Goal: Transaction & Acquisition: Purchase product/service

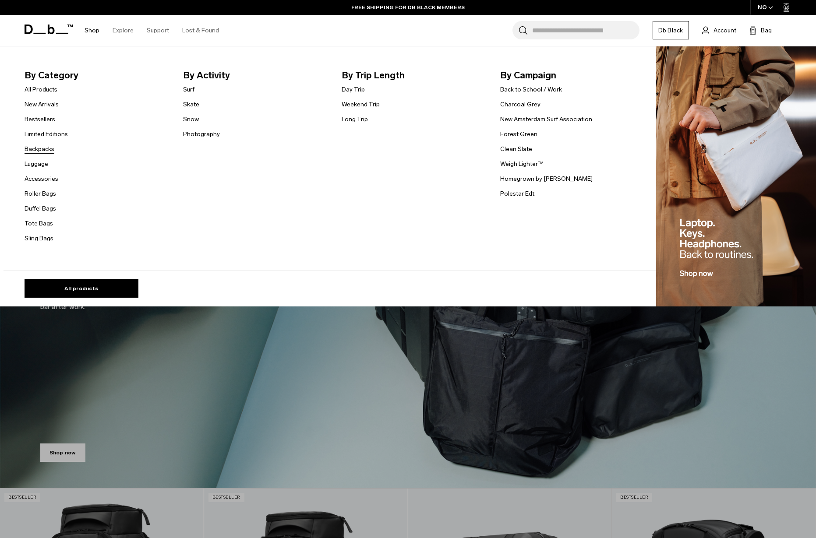
click at [38, 149] on link "Backpacks" at bounding box center [40, 149] width 30 height 9
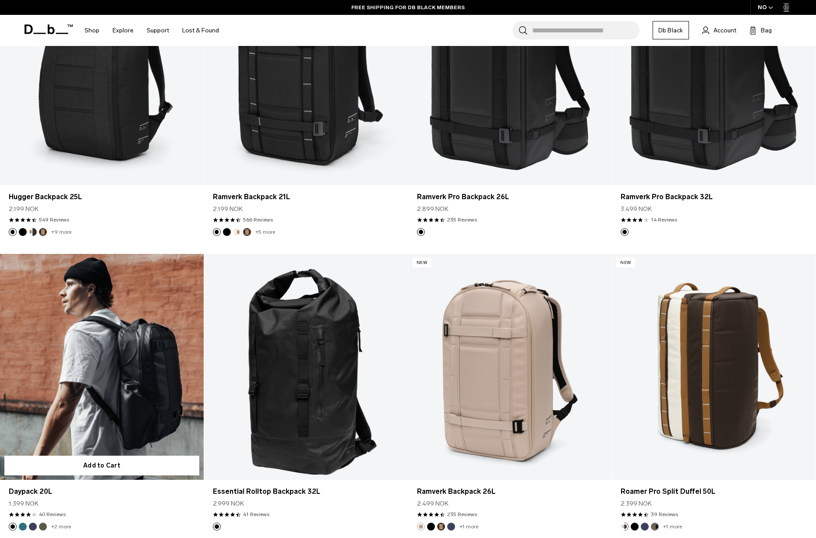
scroll to position [1226, 0]
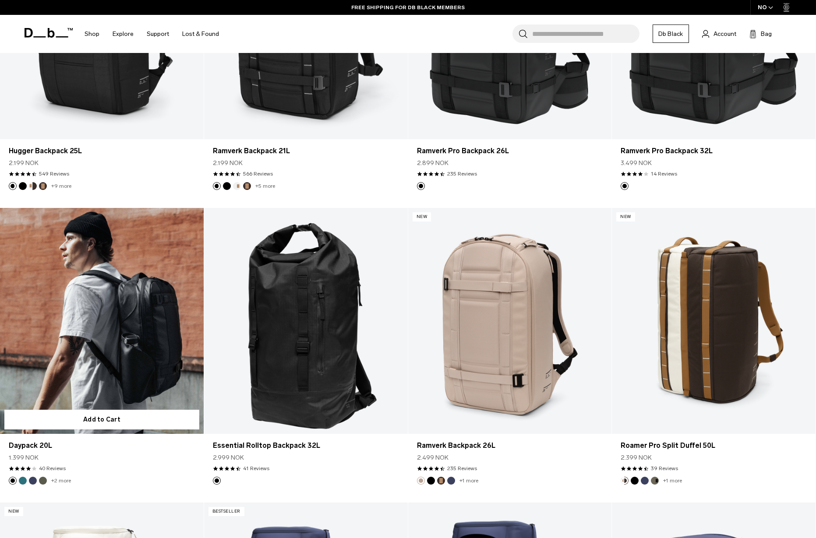
click at [111, 347] on link "Daypack 20L" at bounding box center [102, 321] width 204 height 226
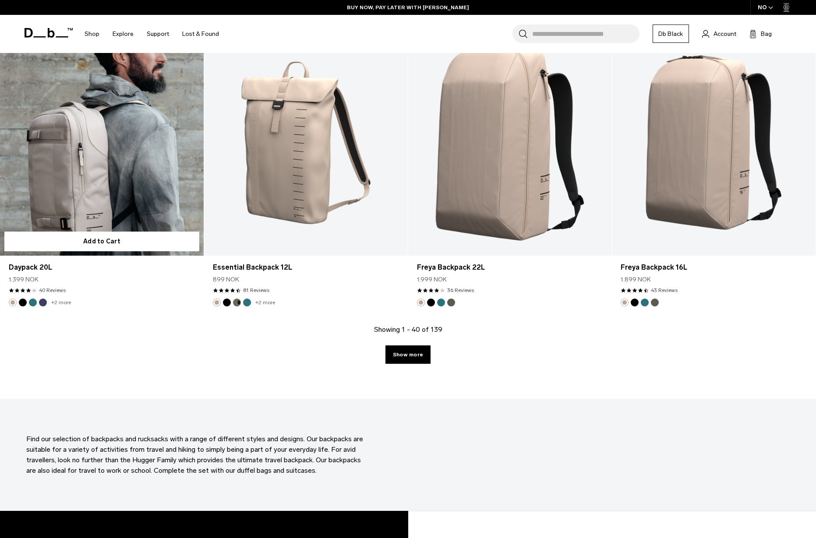
scroll to position [2880, 0]
click at [116, 177] on link "Daypack 20L" at bounding box center [102, 142] width 204 height 226
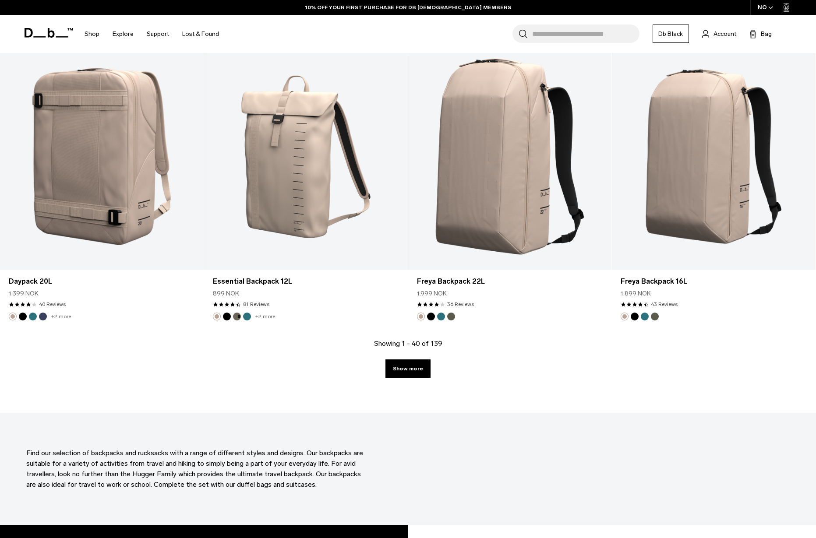
scroll to position [2864, 0]
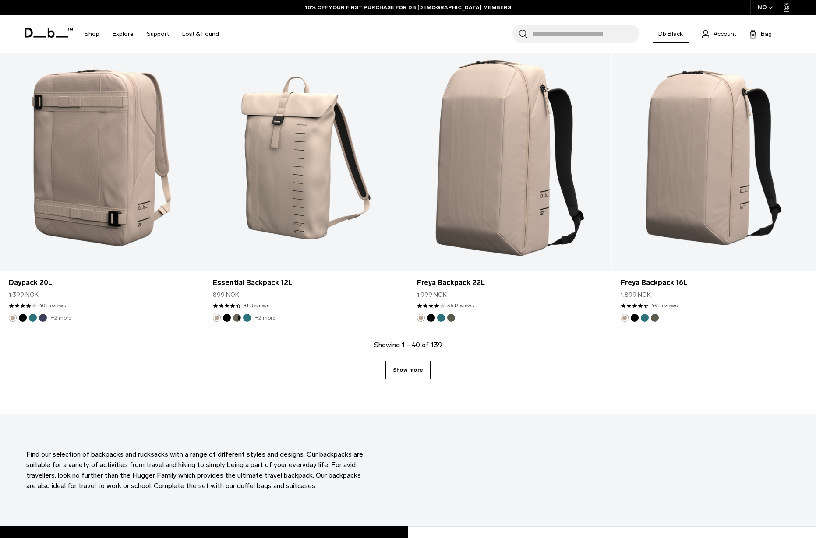
click at [417, 372] on link "Show more" at bounding box center [407, 370] width 45 height 18
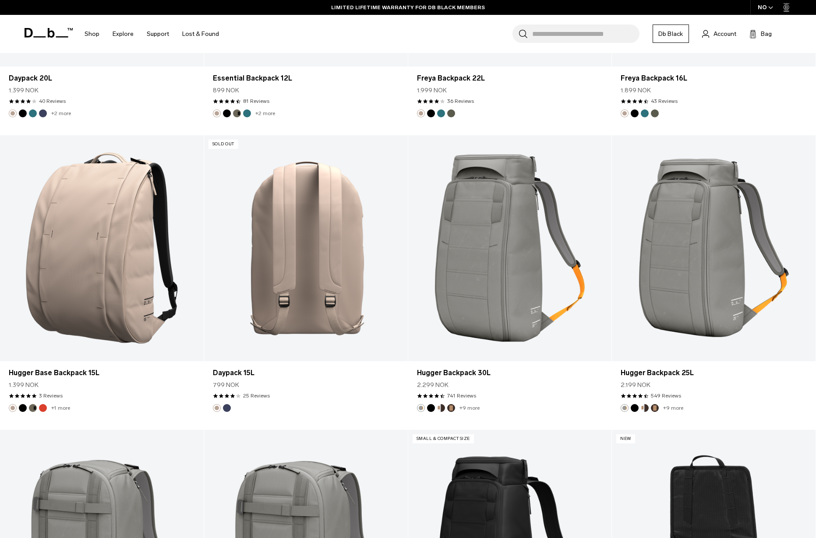
scroll to position [3069, 0]
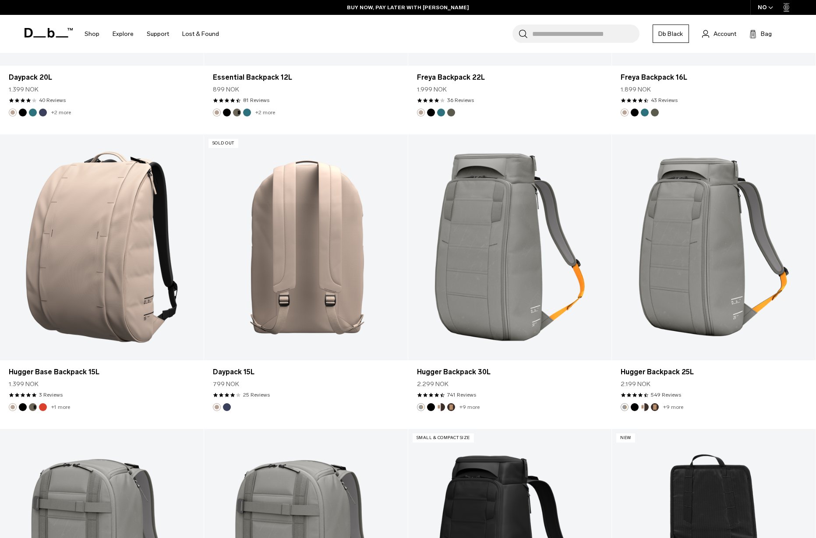
click at [313, 251] on link "Daypack 15L" at bounding box center [306, 247] width 204 height 226
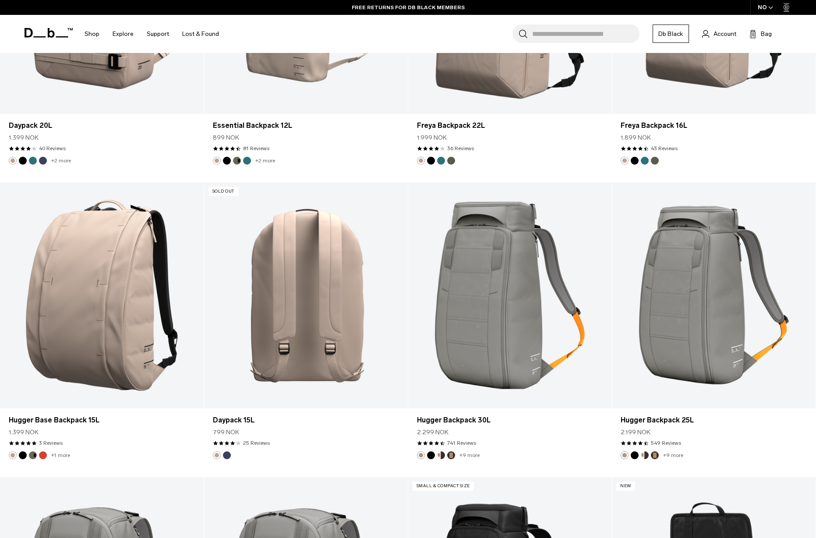
scroll to position [3022, 0]
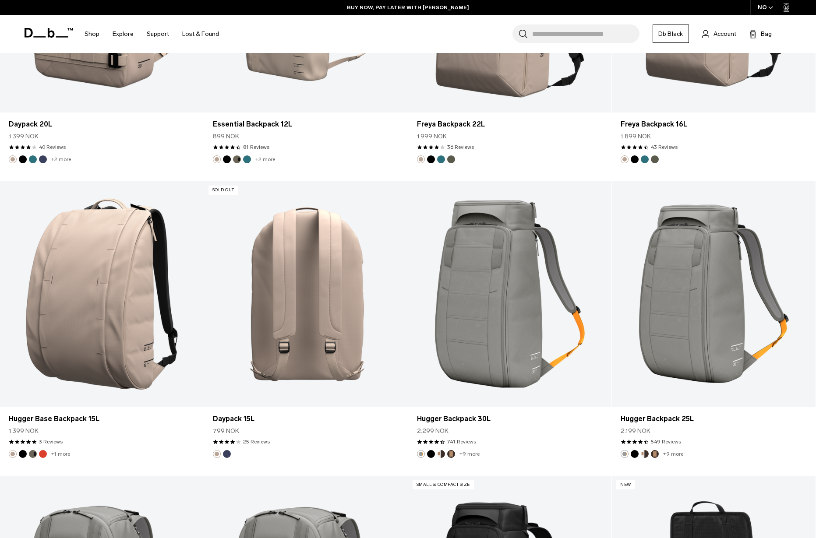
click at [322, 304] on link "Daypack 15L" at bounding box center [306, 294] width 204 height 226
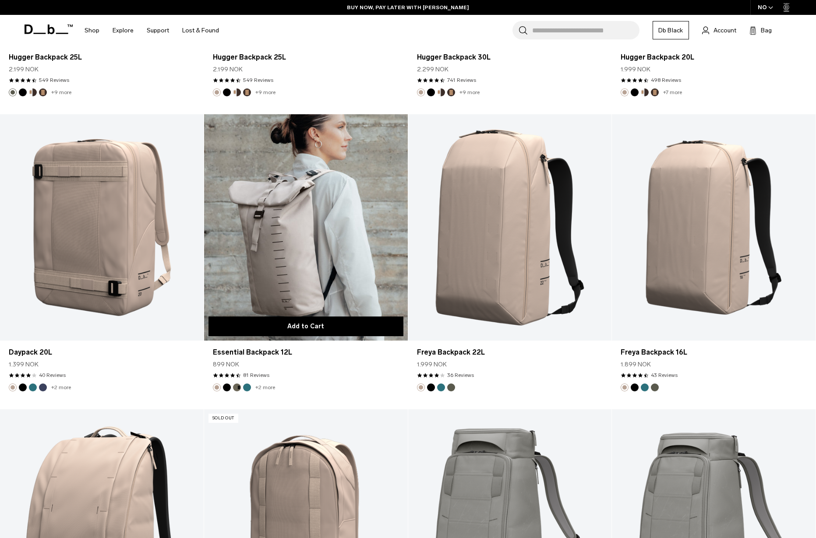
scroll to position [2795, 0]
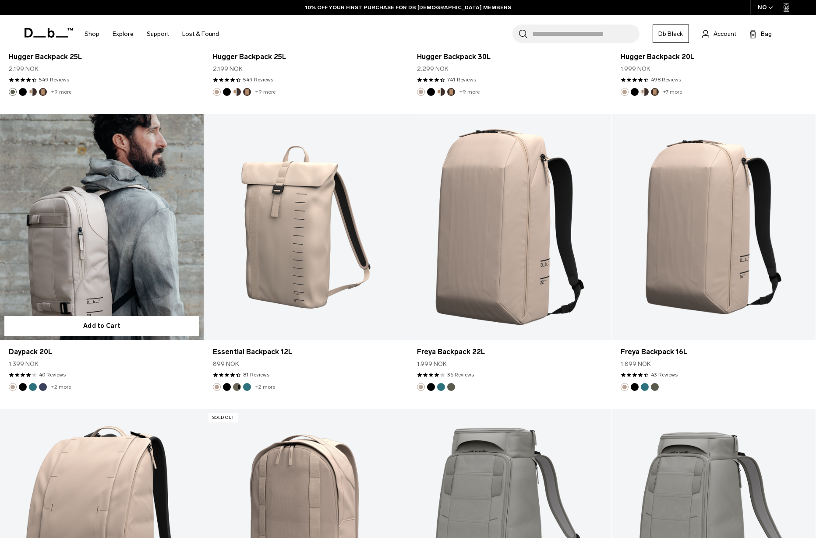
click at [114, 248] on link "Daypack 20L" at bounding box center [102, 227] width 204 height 226
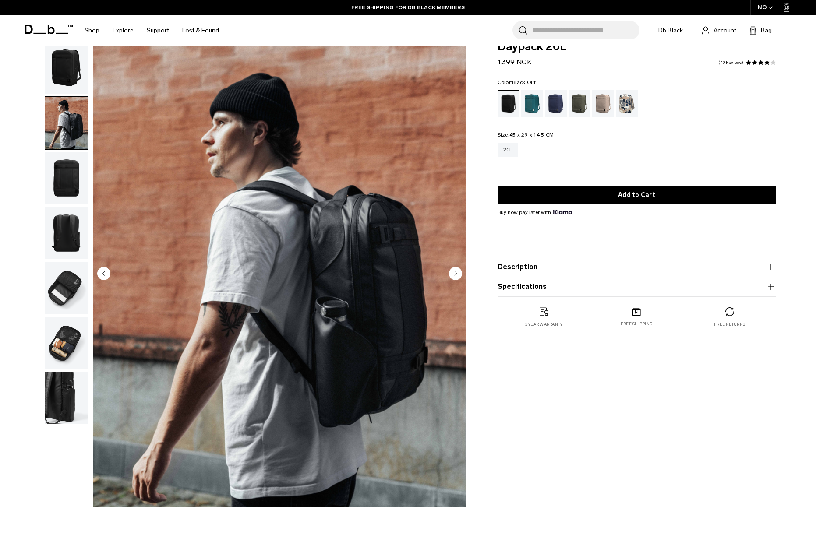
scroll to position [18, 0]
click at [68, 348] on img "button" at bounding box center [66, 344] width 42 height 53
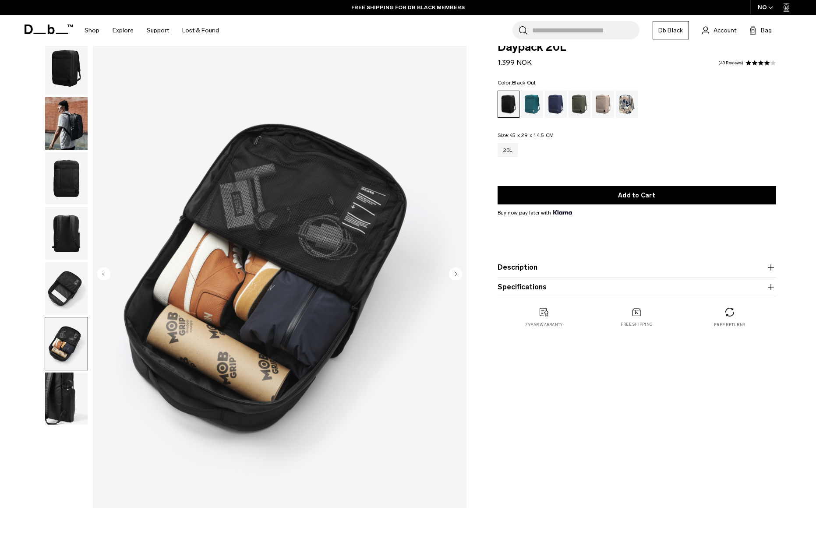
click at [64, 295] on img "button" at bounding box center [66, 288] width 42 height 53
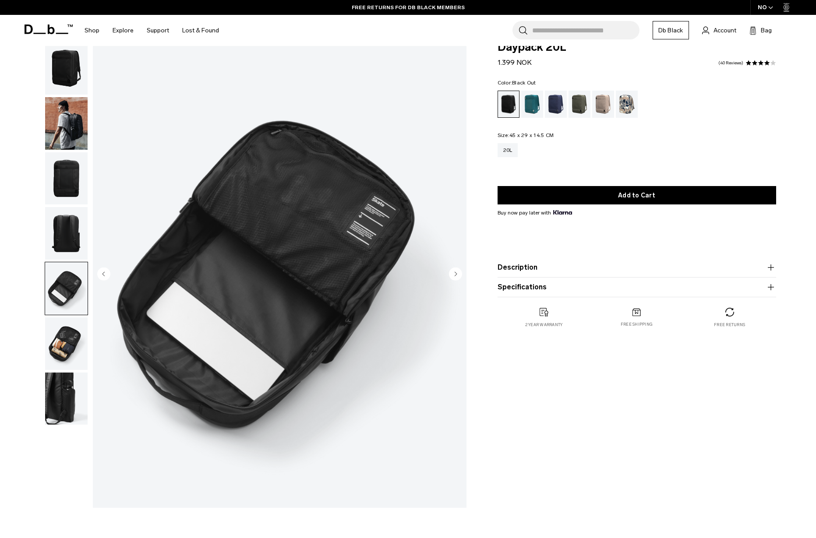
click at [61, 185] on img "button" at bounding box center [66, 178] width 42 height 53
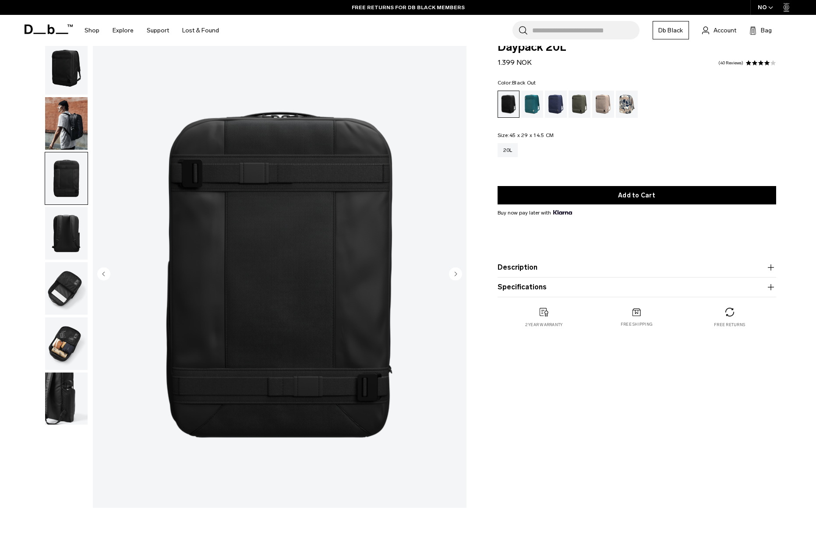
click at [61, 238] on img "button" at bounding box center [66, 233] width 42 height 53
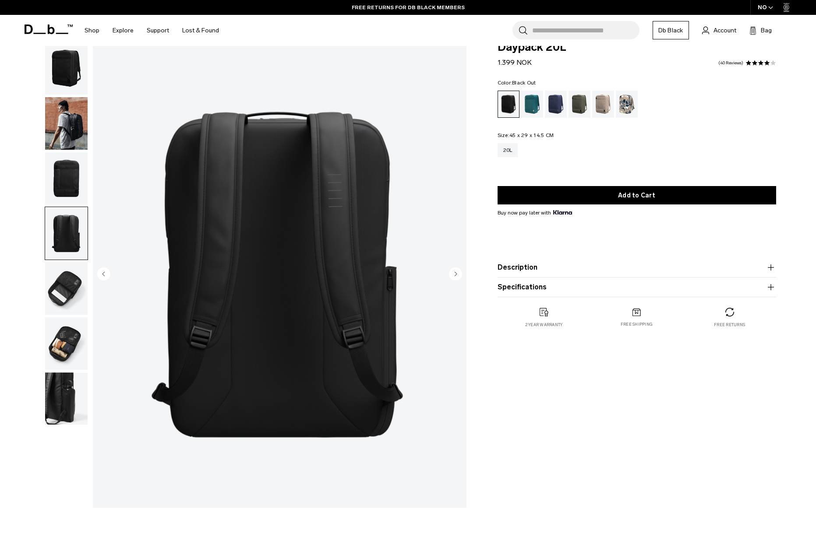
click at [69, 284] on img "button" at bounding box center [66, 288] width 42 height 53
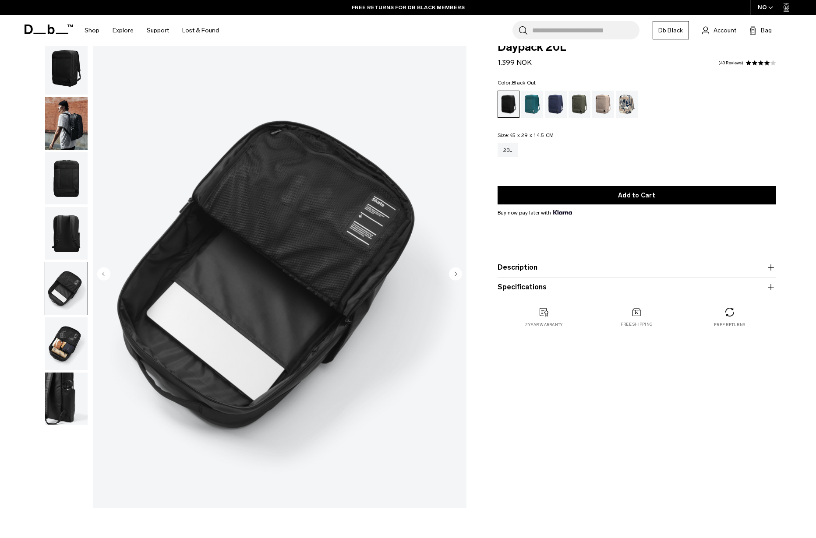
click at [69, 350] on img "button" at bounding box center [66, 344] width 42 height 53
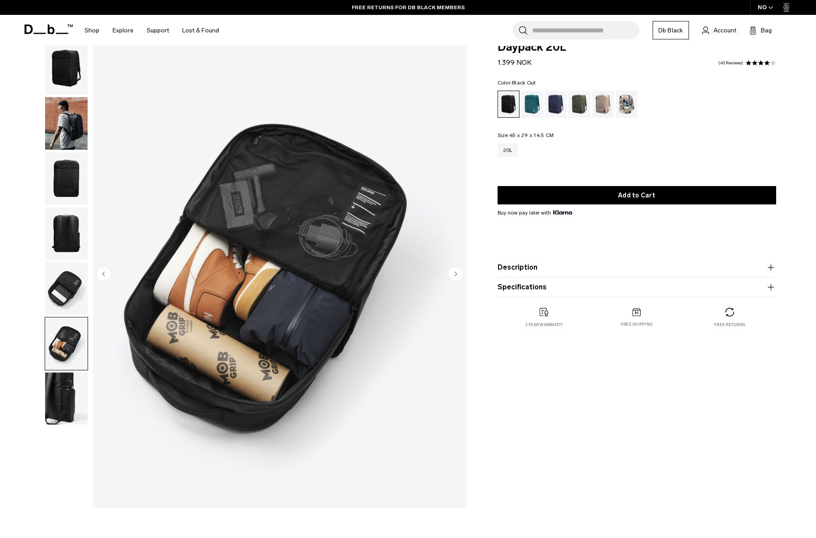
click at [67, 392] on img "button" at bounding box center [66, 399] width 42 height 53
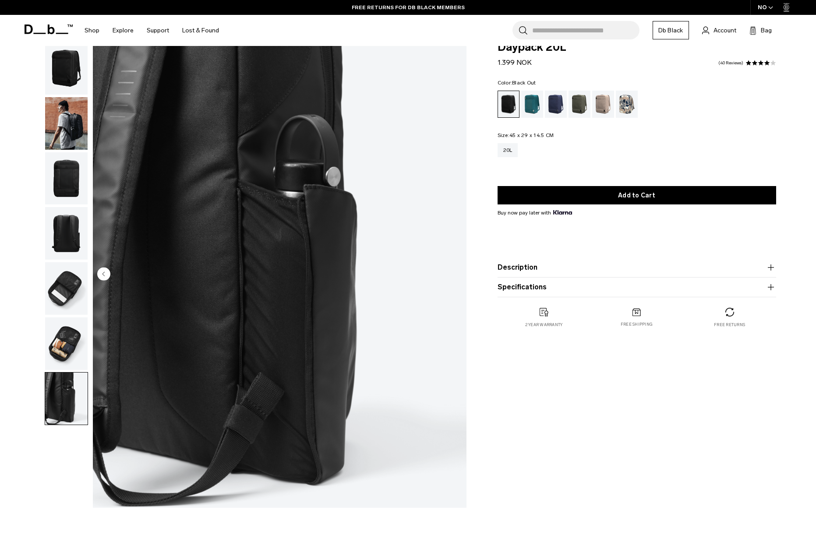
scroll to position [18, 0]
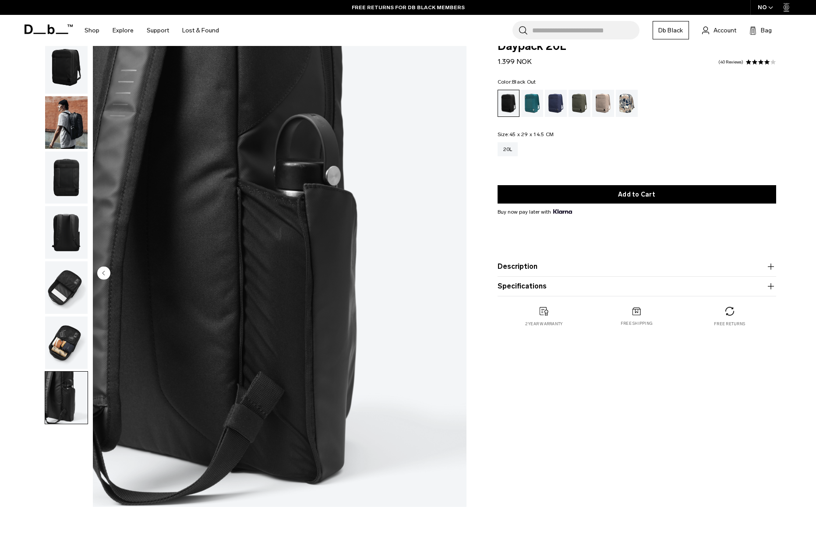
click at [62, 69] on img "button" at bounding box center [66, 67] width 42 height 53
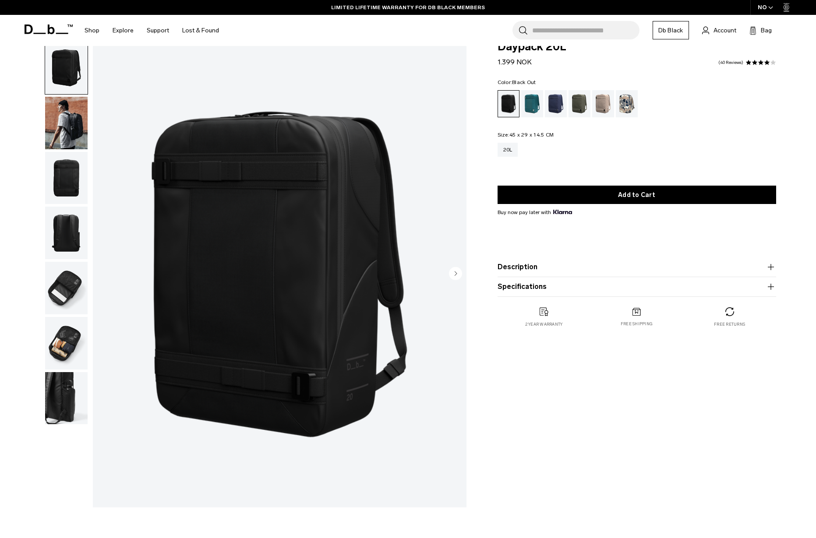
click at [66, 121] on img "button" at bounding box center [66, 123] width 42 height 53
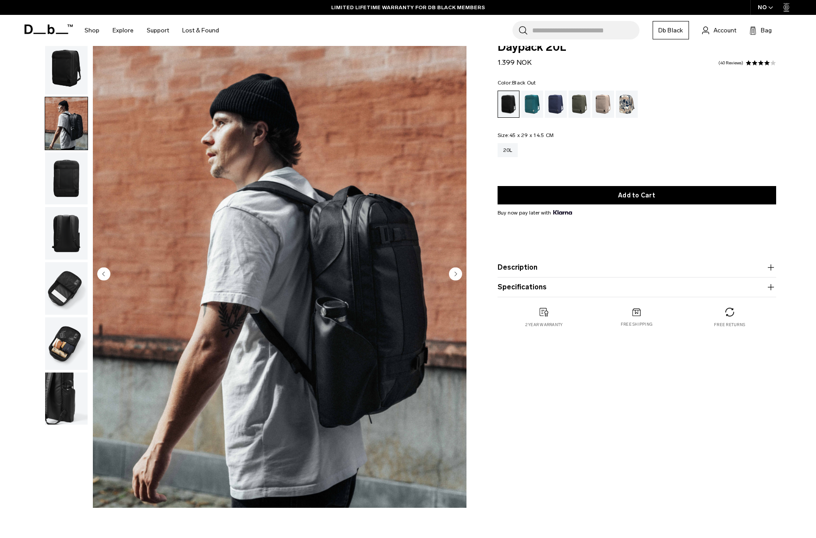
scroll to position [16, 0]
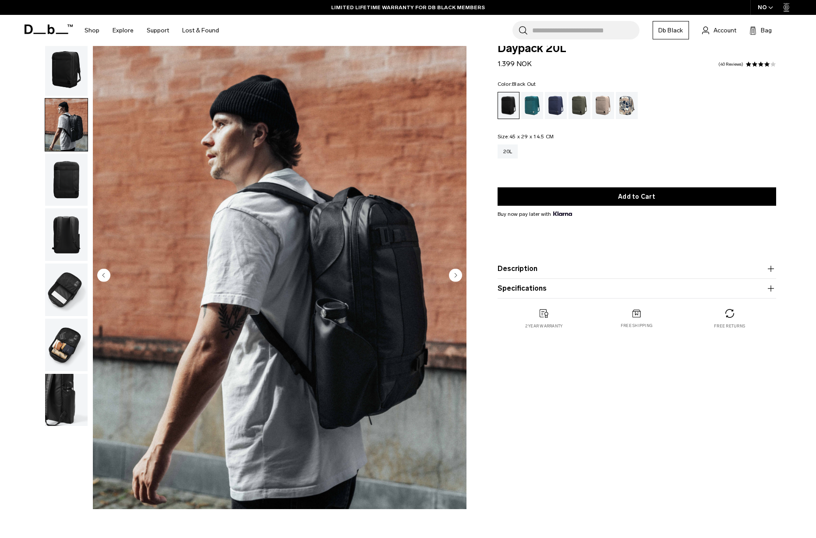
click at [67, 178] on img "button" at bounding box center [66, 180] width 42 height 53
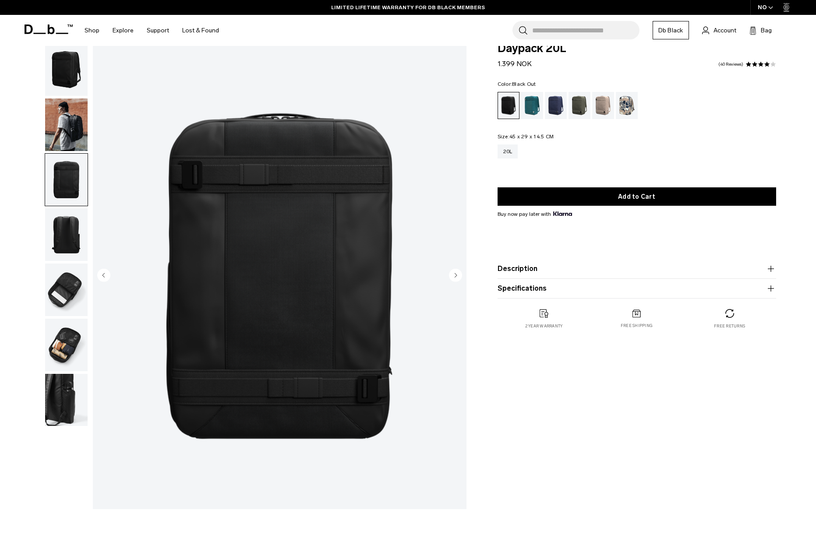
click at [70, 285] on img "button" at bounding box center [66, 290] width 42 height 53
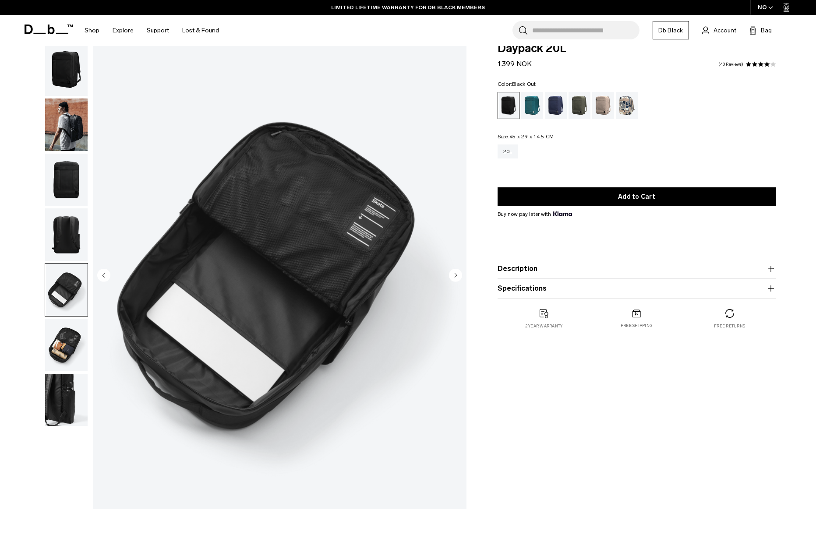
click at [68, 236] on img "button" at bounding box center [66, 235] width 42 height 53
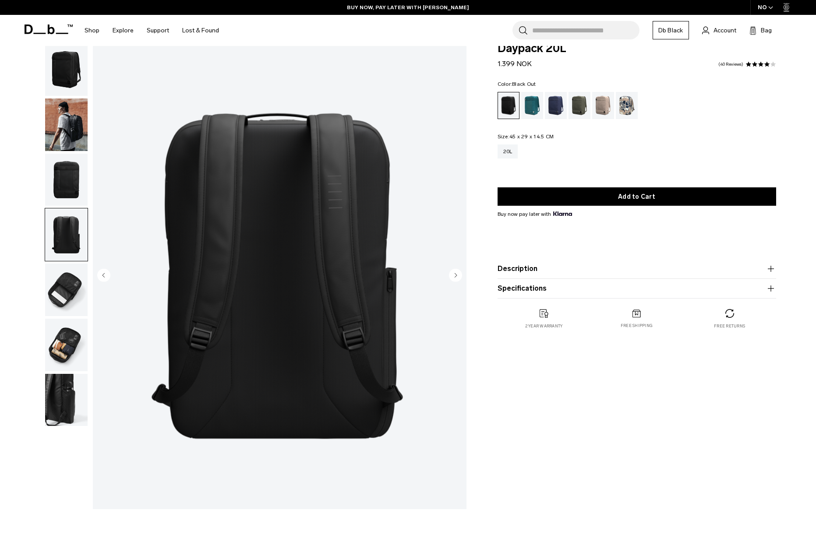
scroll to position [17, 0]
click at [72, 164] on img "button" at bounding box center [66, 179] width 42 height 53
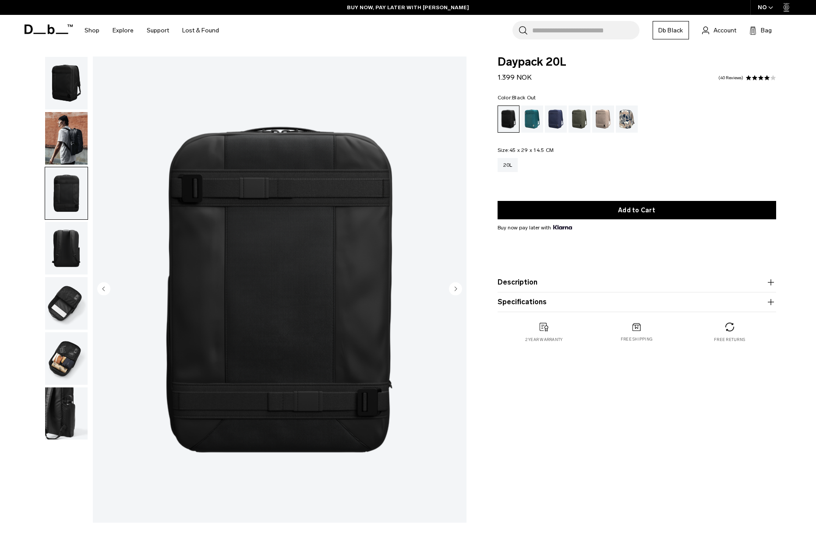
scroll to position [0, 0]
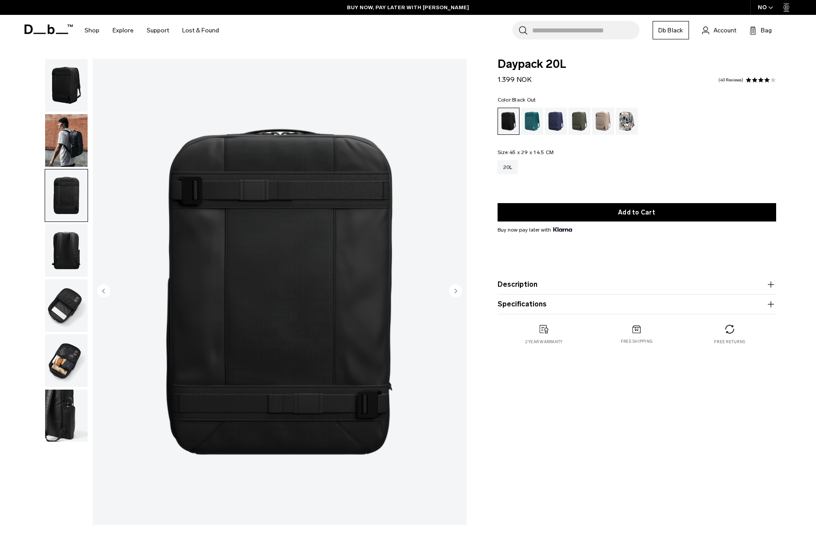
click at [71, 146] on img "button" at bounding box center [66, 140] width 42 height 53
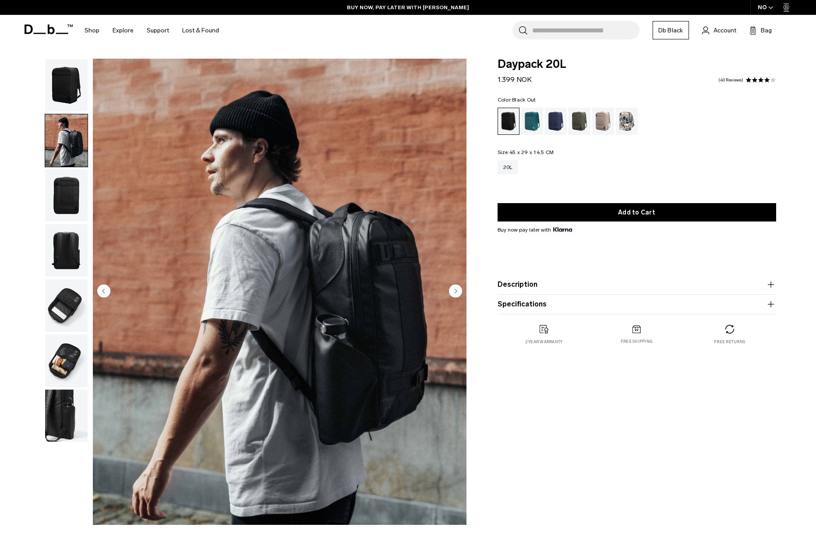
scroll to position [2, 0]
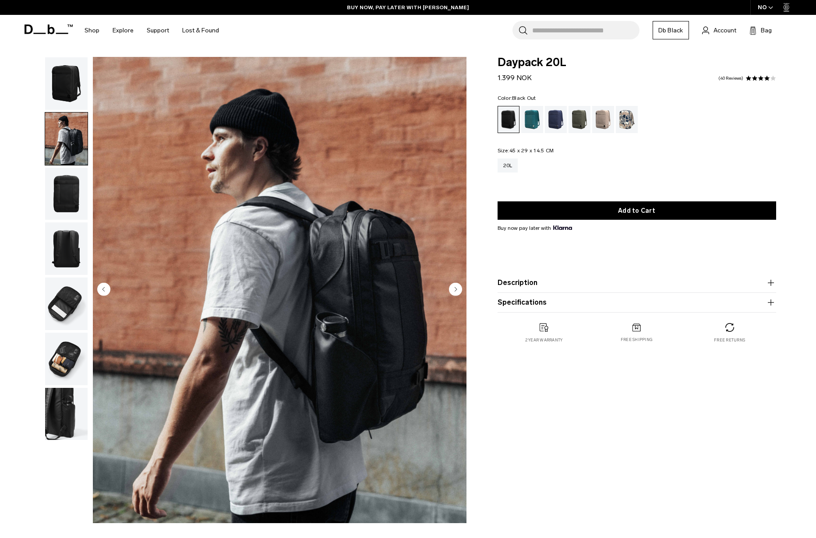
click at [62, 95] on img "button" at bounding box center [66, 83] width 42 height 53
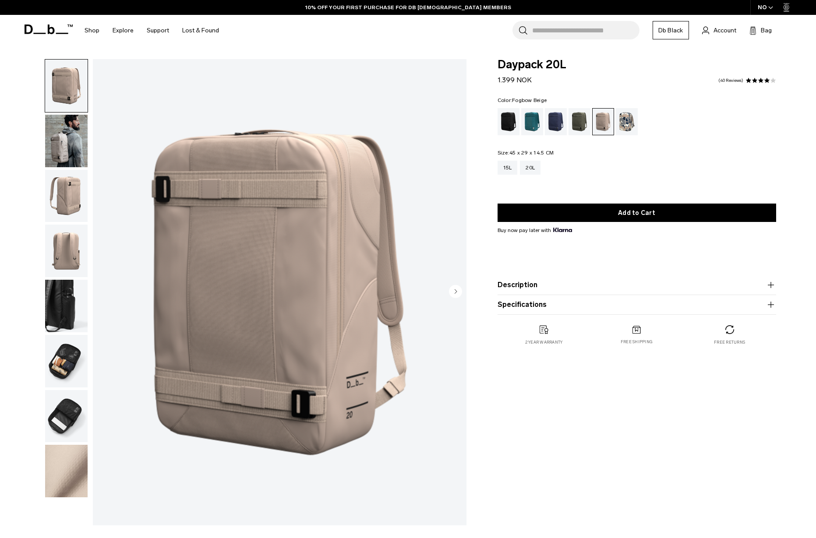
click at [74, 249] on img "button" at bounding box center [66, 251] width 42 height 53
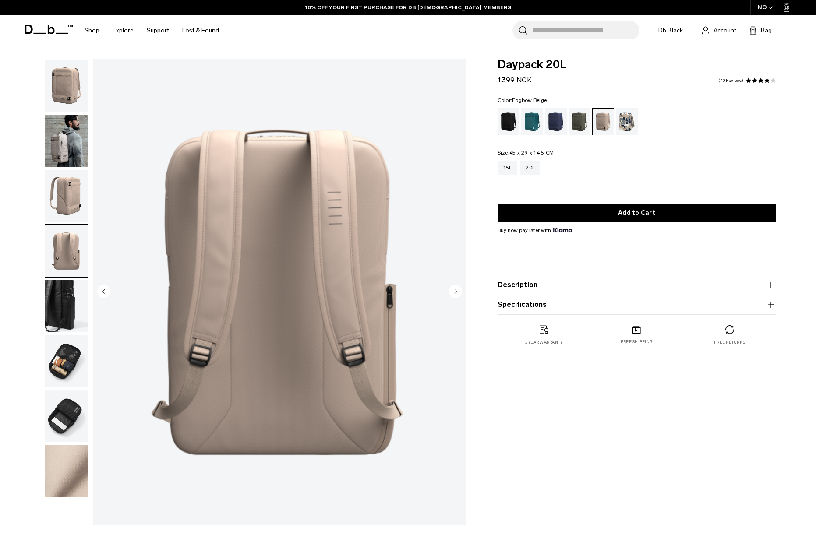
click at [73, 202] on img "button" at bounding box center [66, 196] width 42 height 53
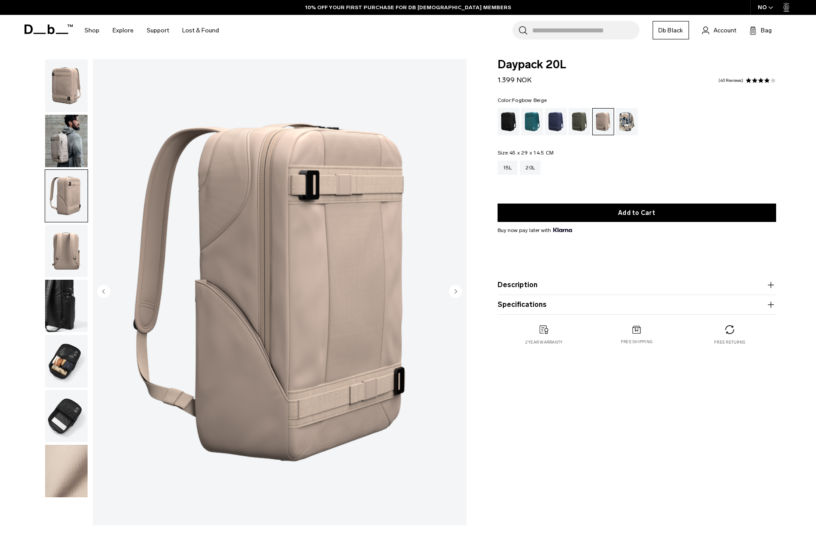
click at [65, 151] on img "button" at bounding box center [66, 141] width 42 height 53
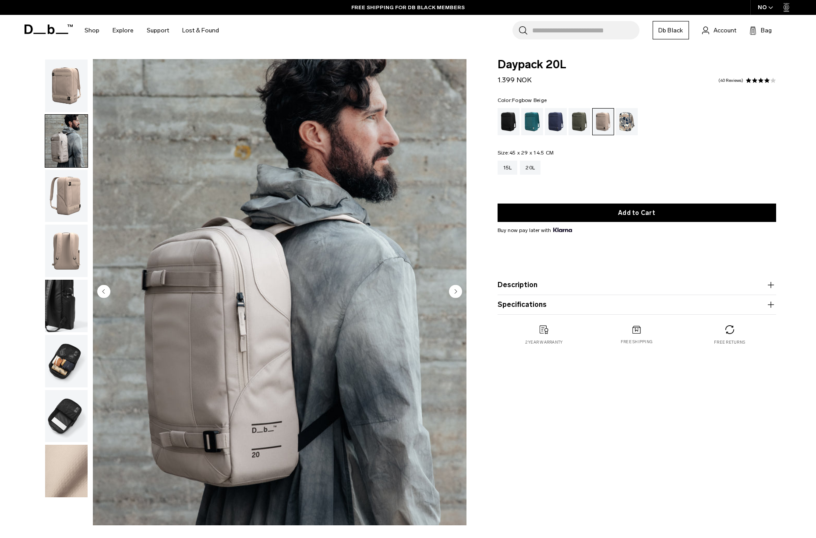
click at [63, 95] on img "button" at bounding box center [66, 86] width 42 height 53
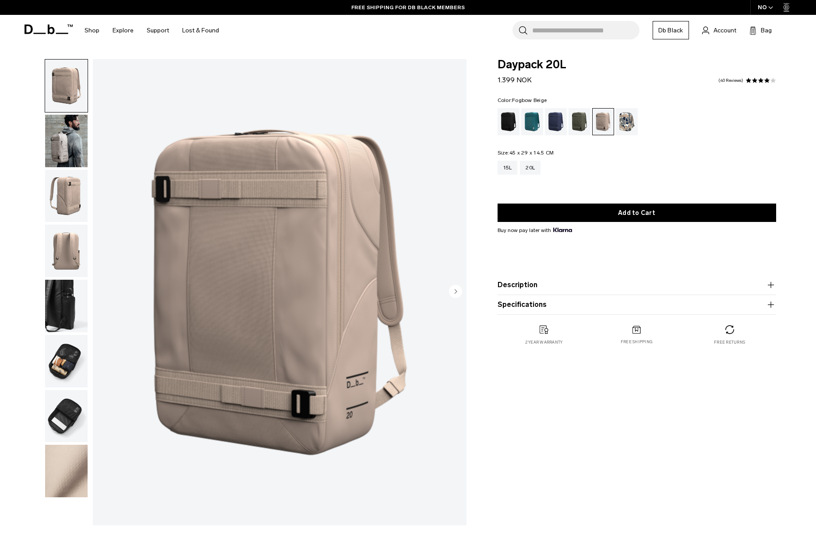
click at [64, 146] on img "button" at bounding box center [66, 141] width 42 height 53
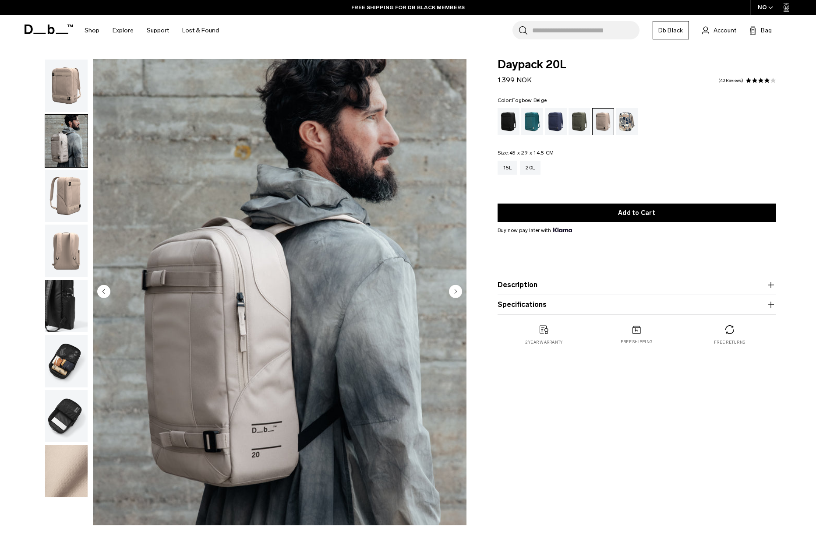
click at [66, 195] on img "button" at bounding box center [66, 196] width 42 height 53
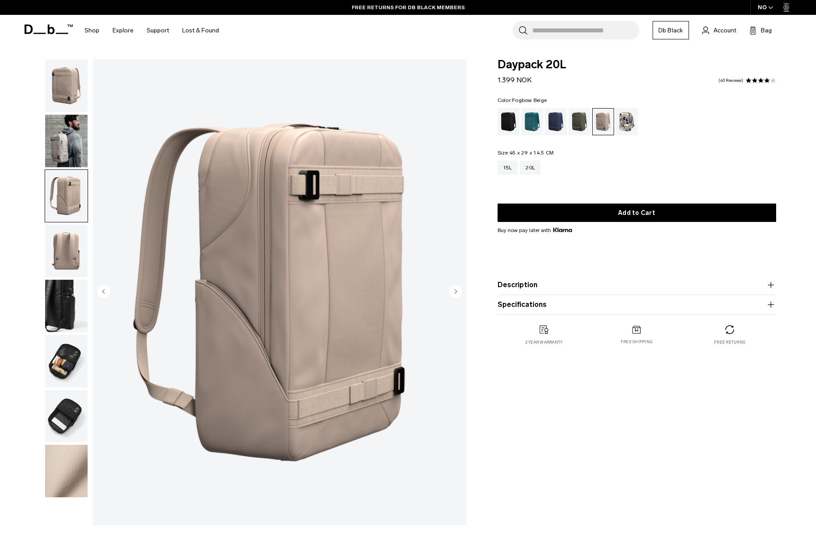
click at [71, 244] on img "button" at bounding box center [66, 251] width 42 height 53
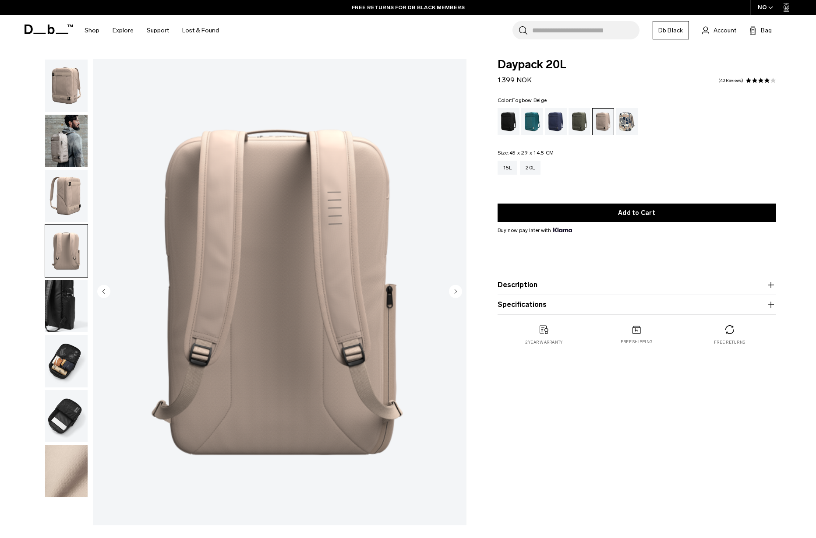
click at [68, 302] on img "button" at bounding box center [66, 306] width 42 height 53
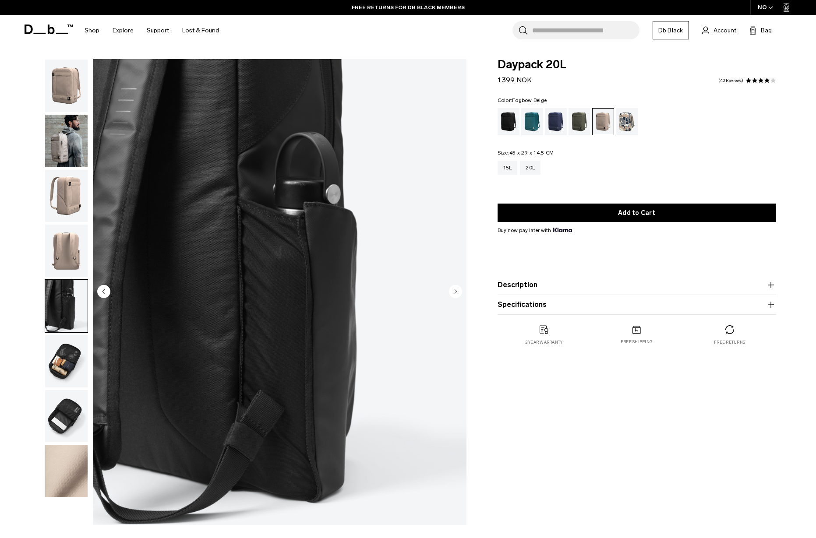
click at [73, 368] on img "button" at bounding box center [66, 361] width 42 height 53
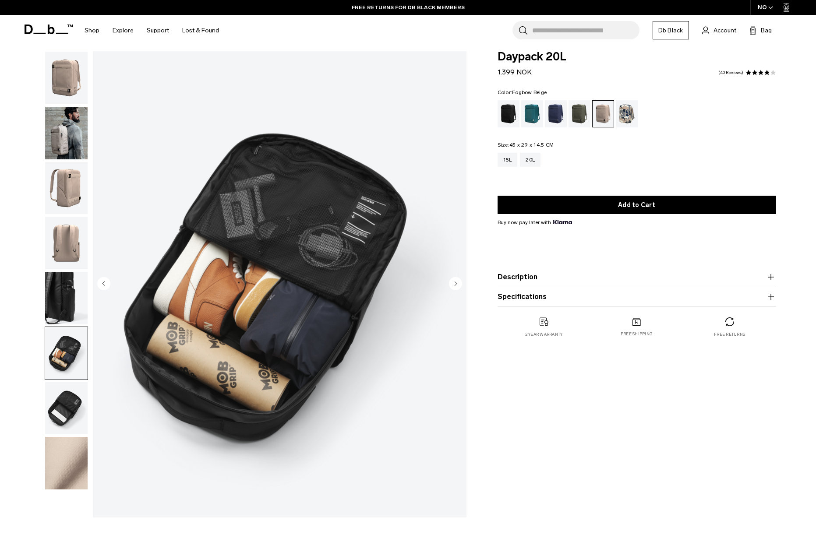
scroll to position [8, 0]
click at [70, 404] on img "button" at bounding box center [66, 408] width 42 height 53
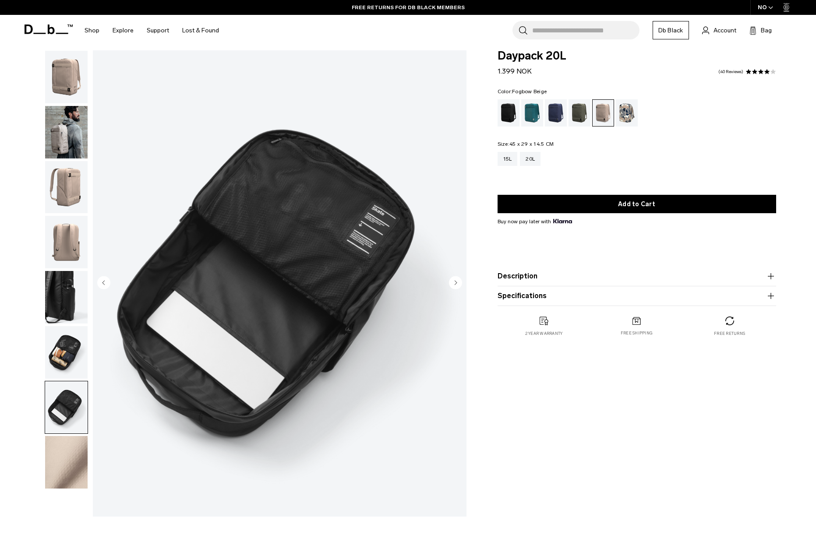
scroll to position [7, 0]
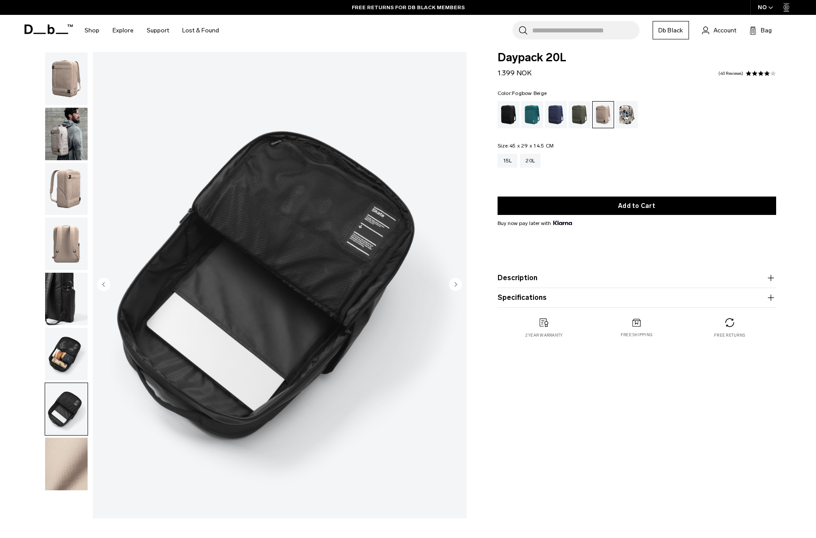
click at [71, 444] on img "button" at bounding box center [66, 464] width 42 height 53
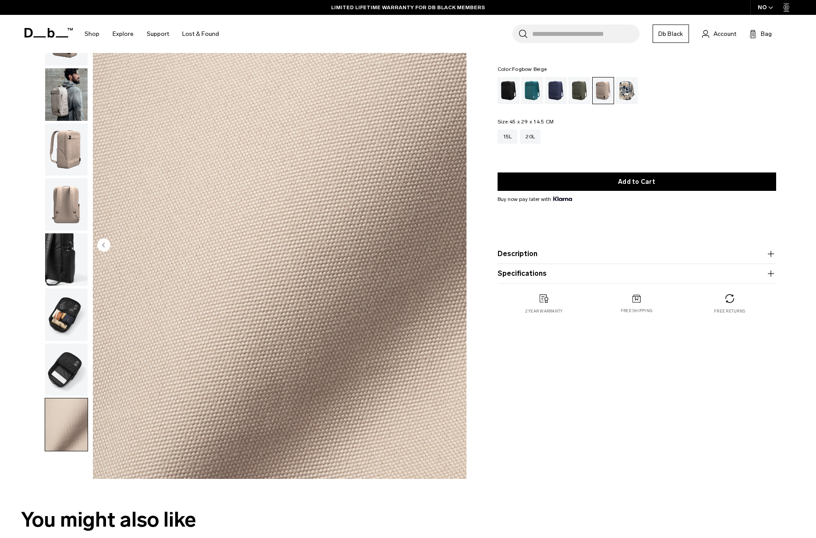
scroll to position [41, 0]
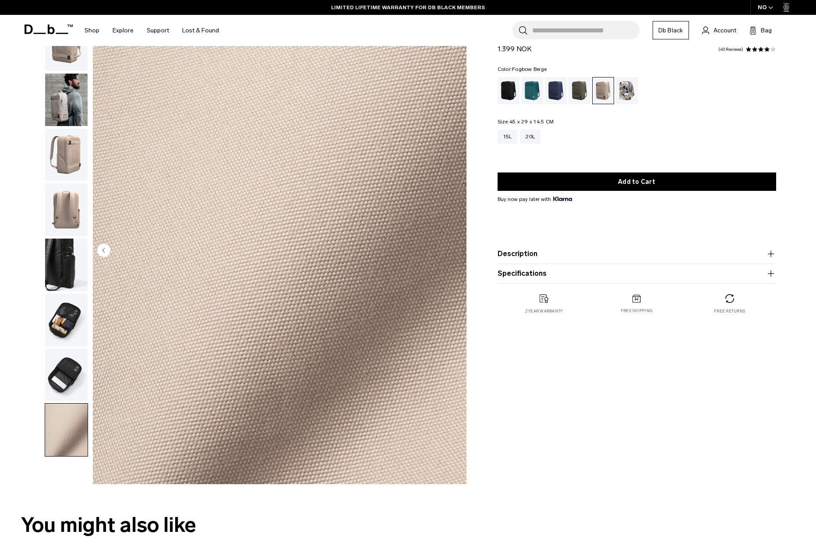
click at [63, 97] on img "button" at bounding box center [66, 100] width 42 height 53
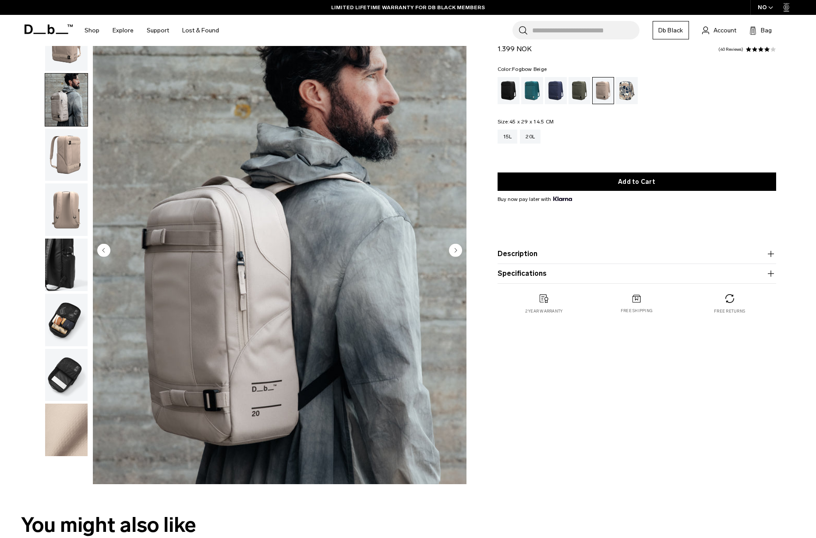
click at [71, 59] on img "button" at bounding box center [66, 44] width 42 height 53
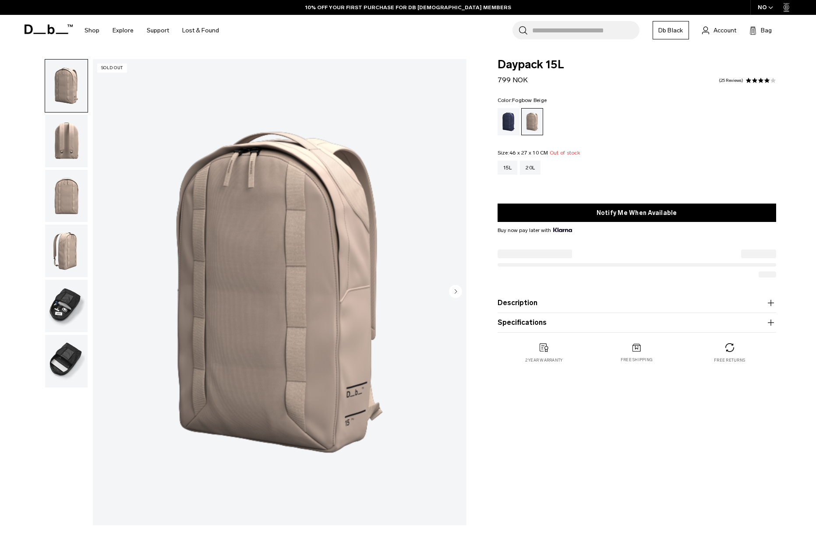
click at [72, 251] on img "button" at bounding box center [66, 251] width 42 height 53
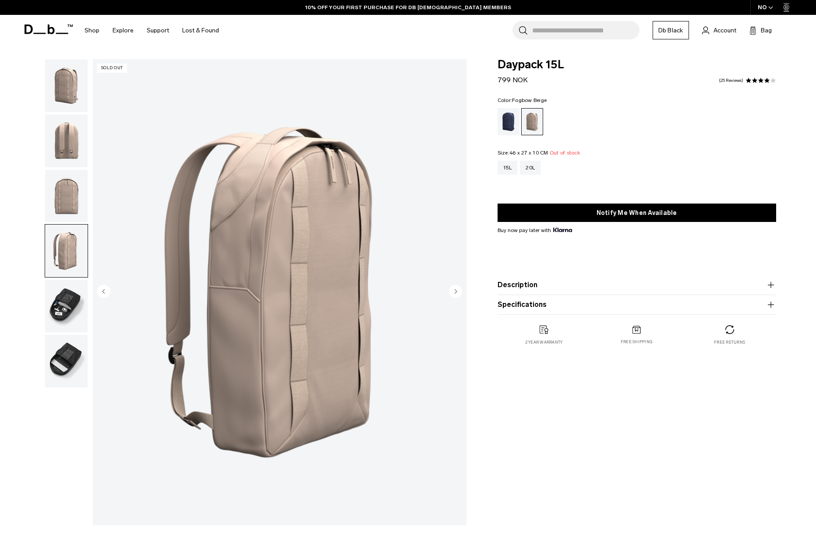
click at [66, 203] on img "button" at bounding box center [66, 196] width 42 height 53
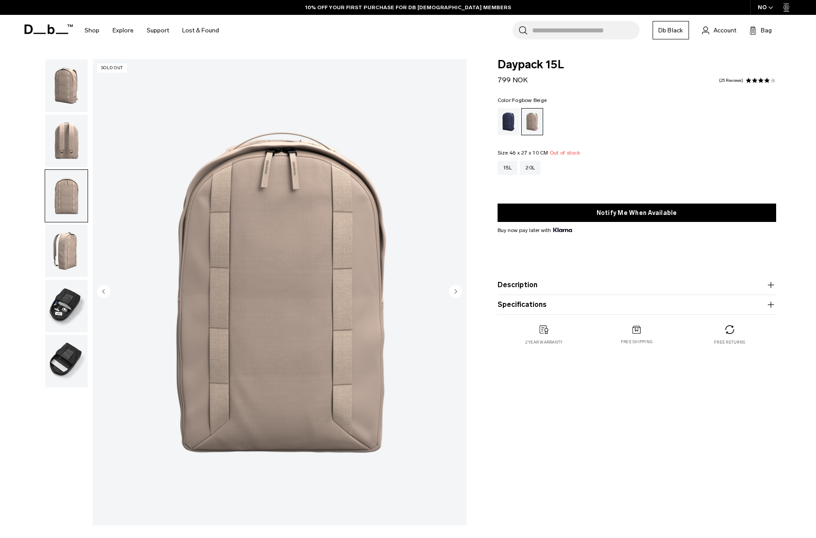
click at [61, 146] on img "button" at bounding box center [66, 141] width 42 height 53
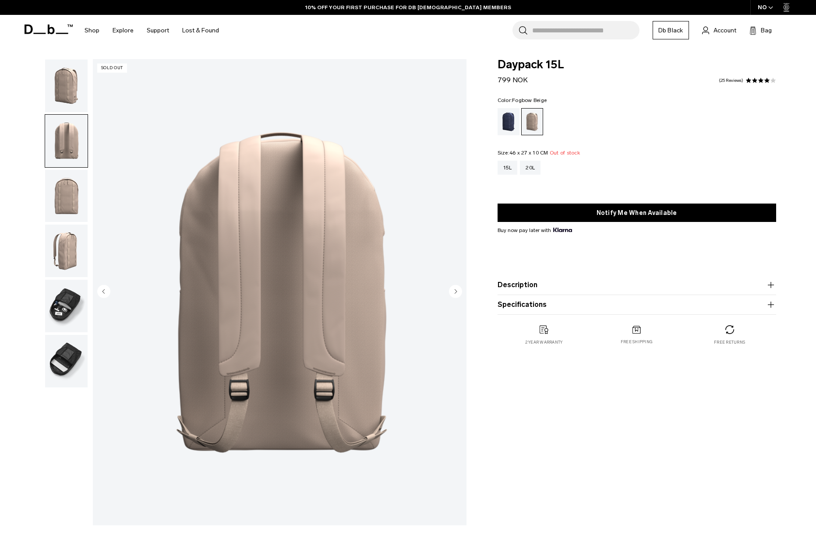
click at [69, 91] on img "button" at bounding box center [66, 86] width 42 height 53
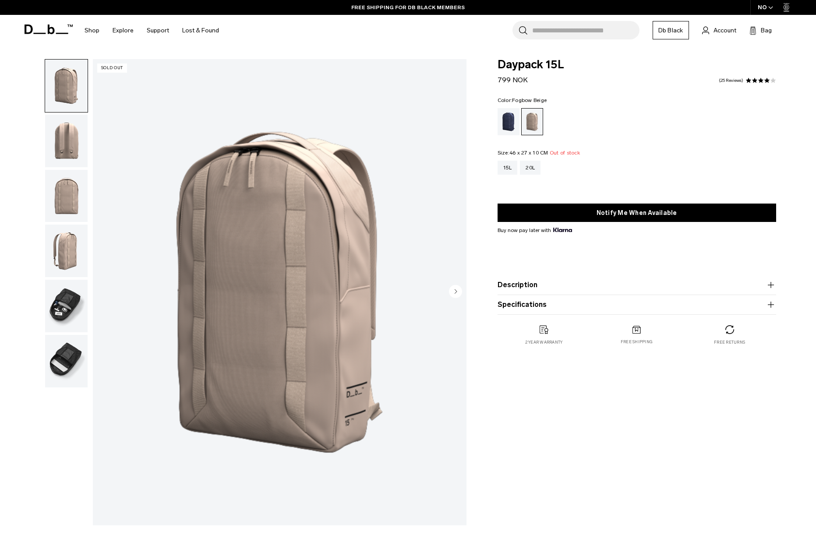
click at [66, 296] on img "button" at bounding box center [66, 306] width 42 height 53
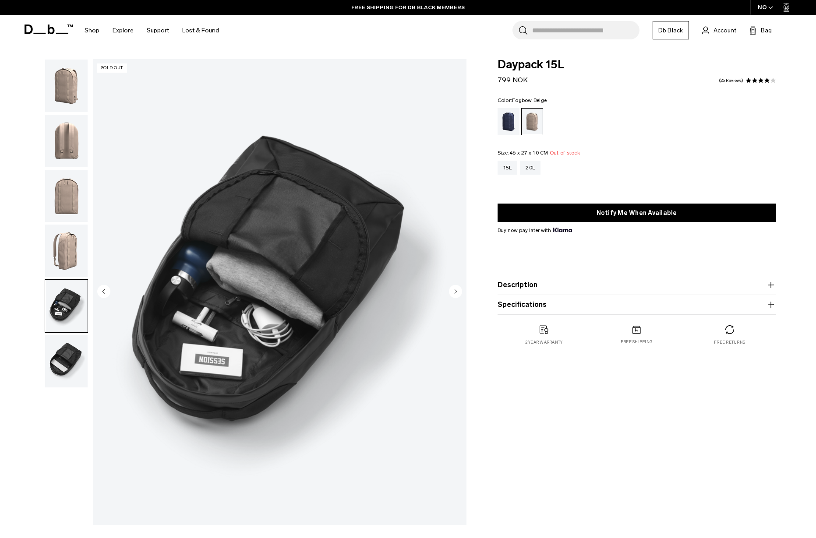
click at [58, 367] on img "button" at bounding box center [66, 361] width 42 height 53
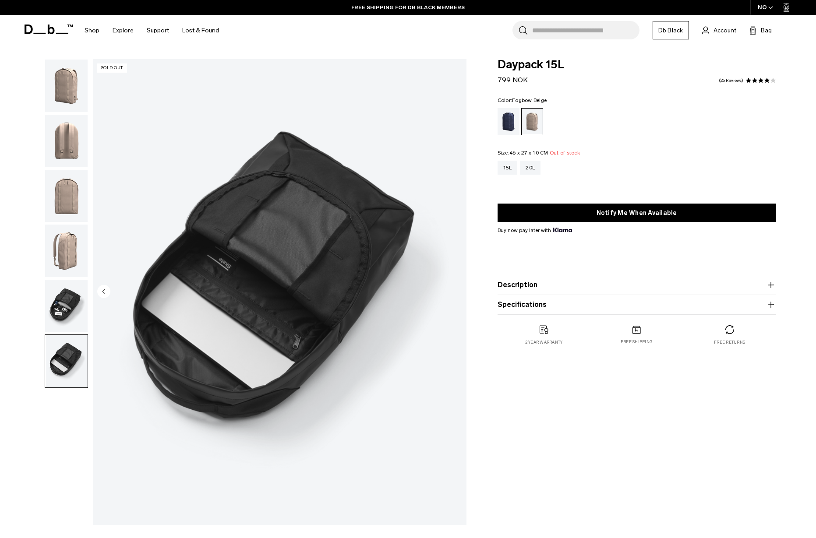
click at [59, 304] on img "button" at bounding box center [66, 306] width 42 height 53
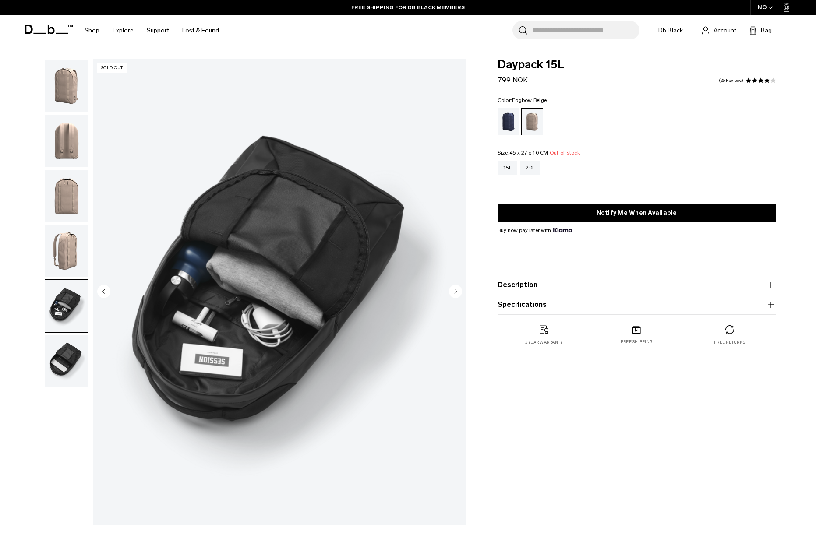
click at [60, 242] on img "button" at bounding box center [66, 251] width 42 height 53
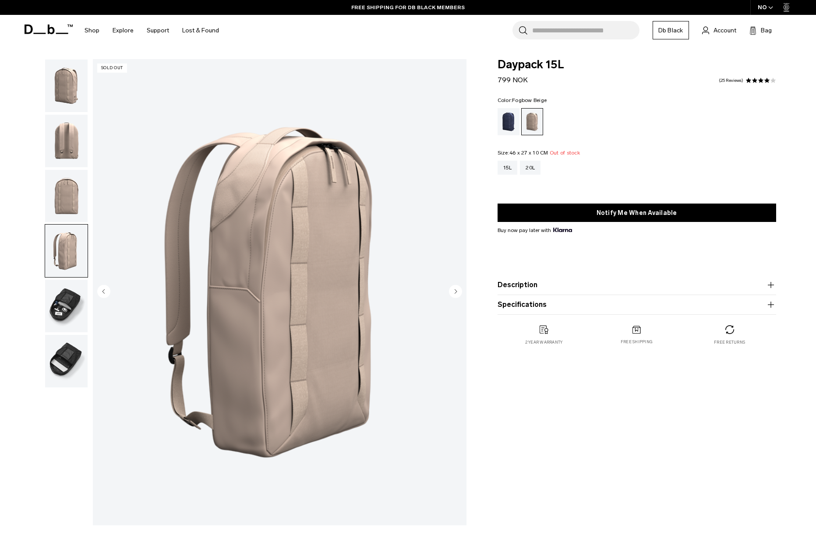
click at [62, 206] on img "button" at bounding box center [66, 196] width 42 height 53
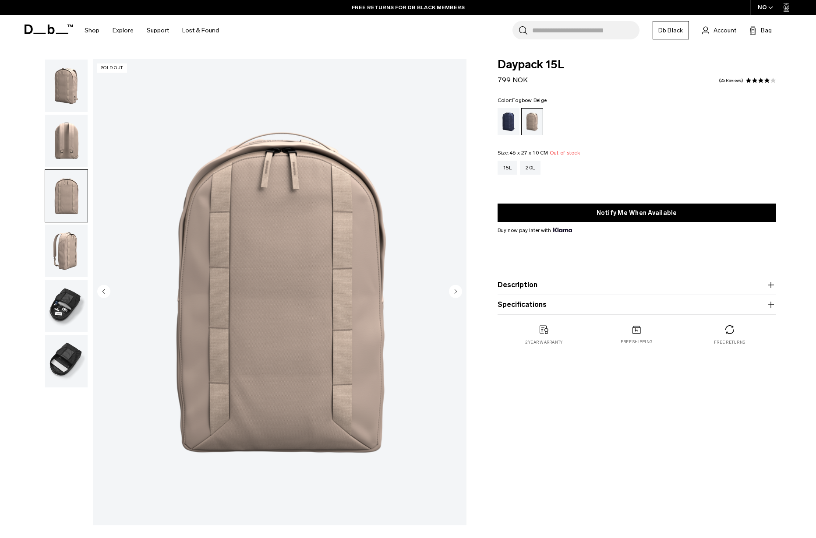
click at [64, 117] on img "button" at bounding box center [66, 141] width 42 height 53
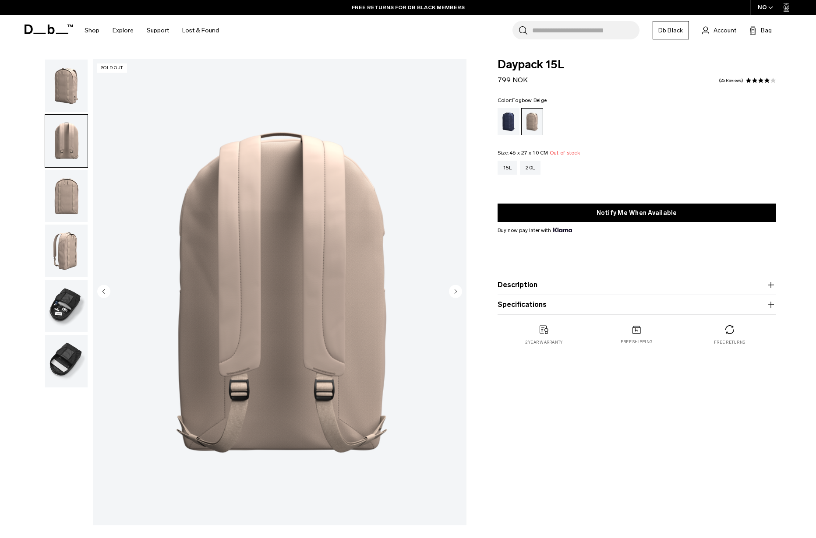
click at [65, 101] on img "button" at bounding box center [66, 86] width 42 height 53
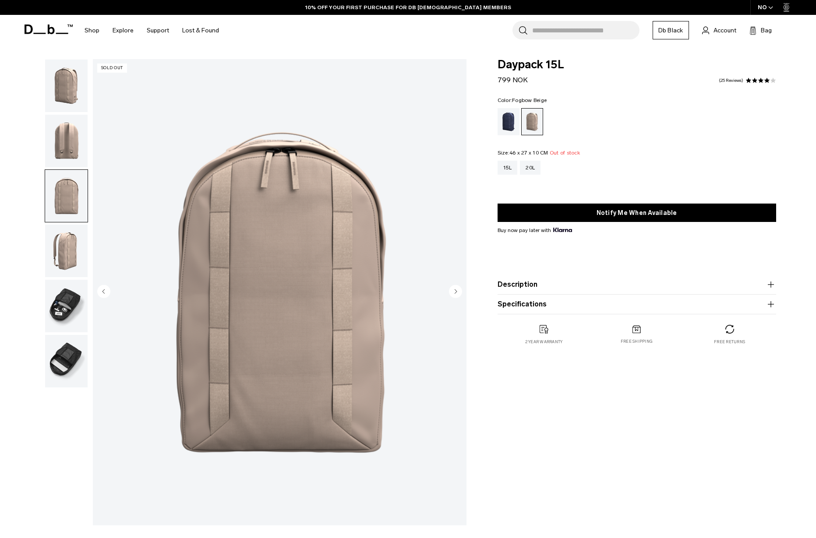
click at [68, 253] on img "button" at bounding box center [66, 251] width 42 height 53
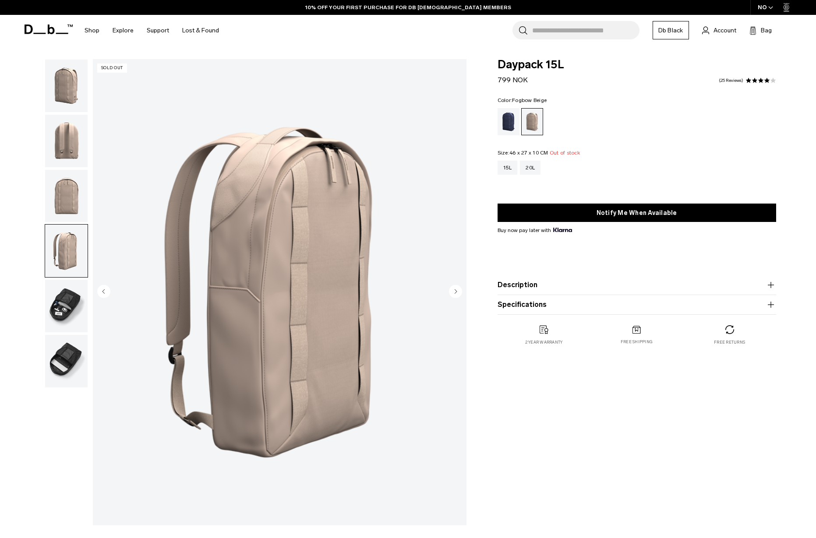
drag, startPoint x: 68, startPoint y: 304, endPoint x: 71, endPoint y: 329, distance: 25.5
click at [68, 304] on img "button" at bounding box center [66, 306] width 42 height 53
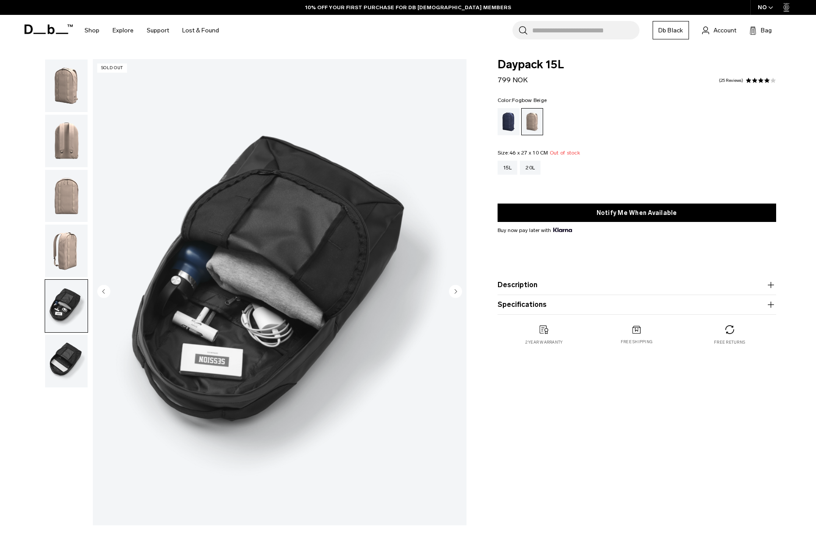
click at [71, 356] on img "button" at bounding box center [66, 361] width 42 height 53
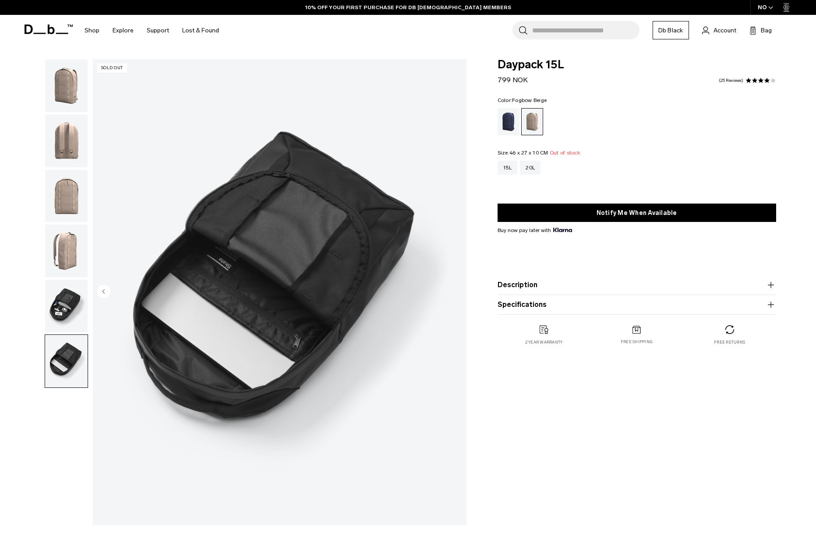
click at [65, 318] on img "button" at bounding box center [66, 306] width 42 height 53
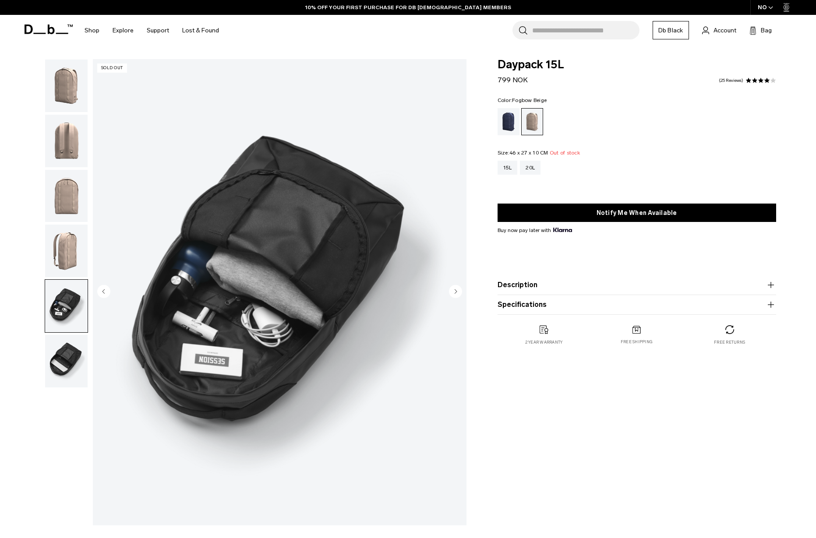
click at [62, 252] on img "button" at bounding box center [66, 251] width 42 height 53
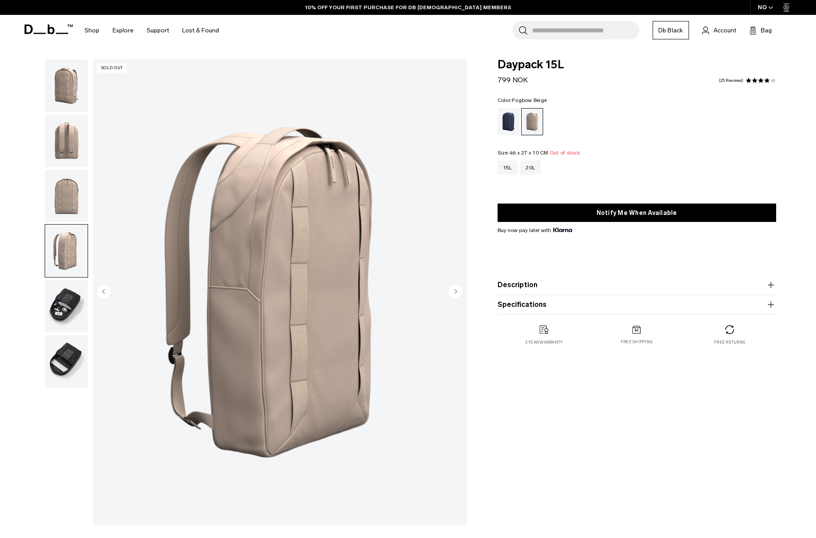
click at [70, 196] on img "button" at bounding box center [66, 196] width 42 height 53
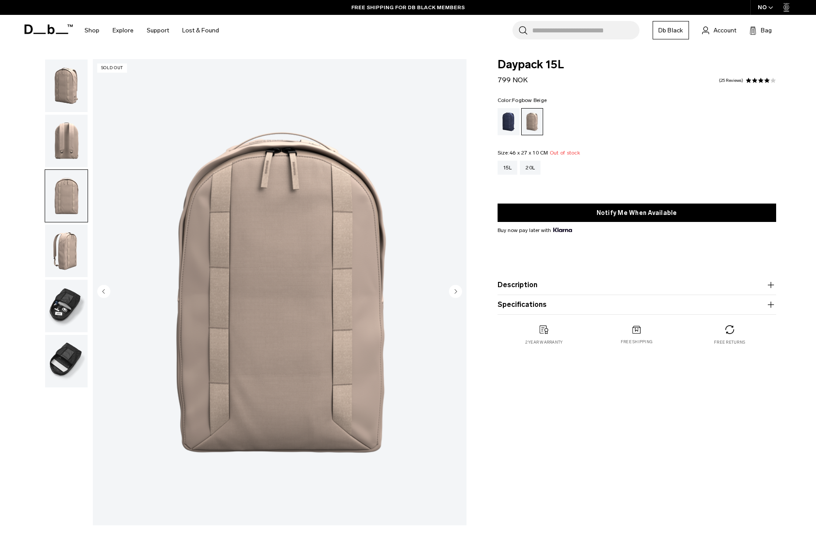
click at [72, 154] on img "button" at bounding box center [66, 141] width 42 height 53
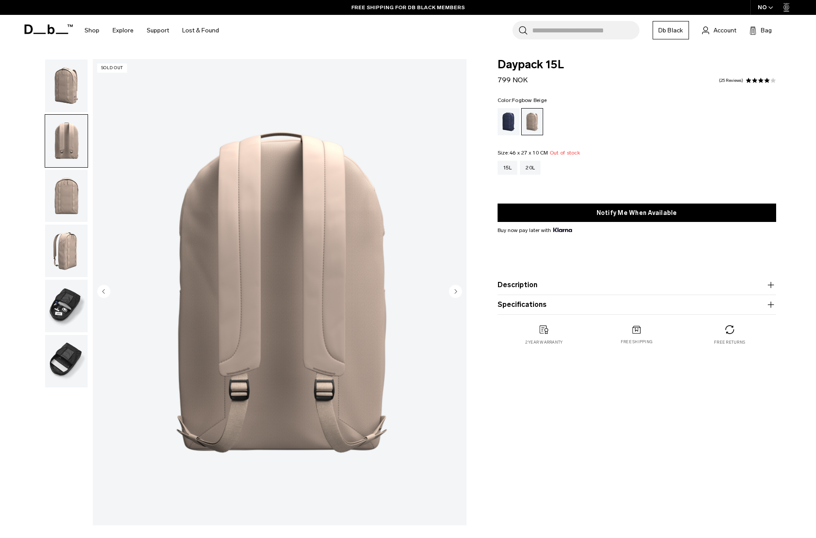
click at [70, 89] on img "button" at bounding box center [66, 86] width 42 height 53
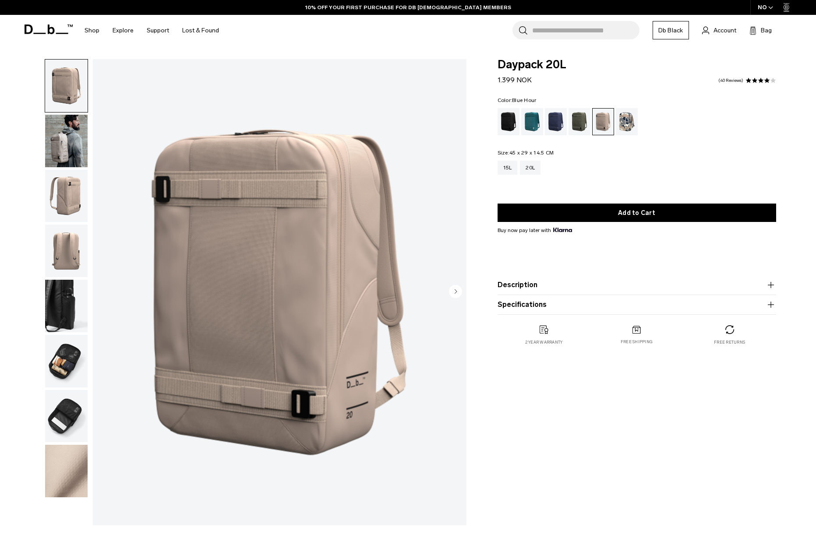
click at [551, 123] on div "Blue Hour" at bounding box center [556, 121] width 22 height 27
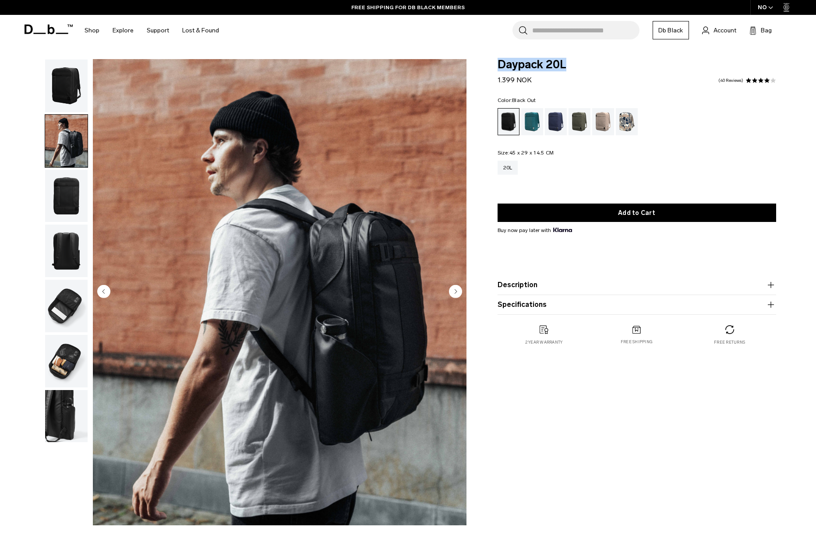
drag, startPoint x: 498, startPoint y: 65, endPoint x: 566, endPoint y: 64, distance: 68.3
click at [565, 64] on span "Daypack 20L" at bounding box center [637, 64] width 279 height 11
copy span "Daypack 20L"
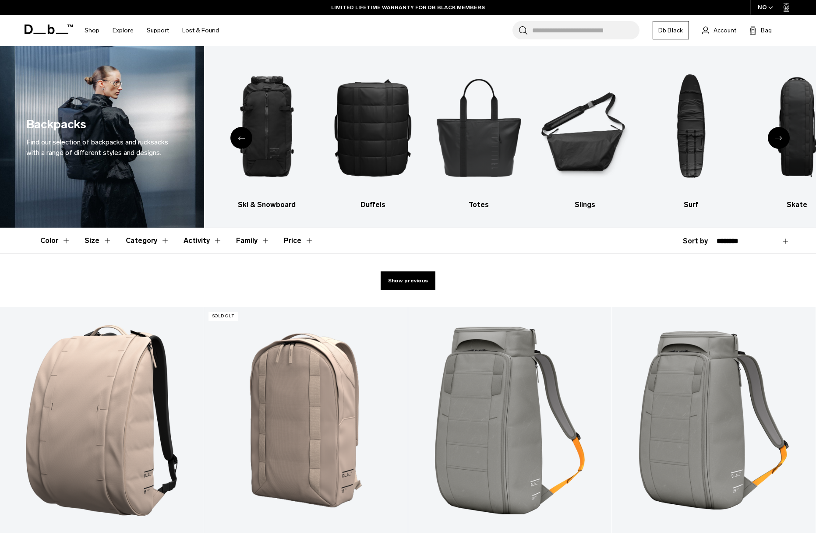
click at [146, 242] on button "Category" at bounding box center [148, 240] width 44 height 25
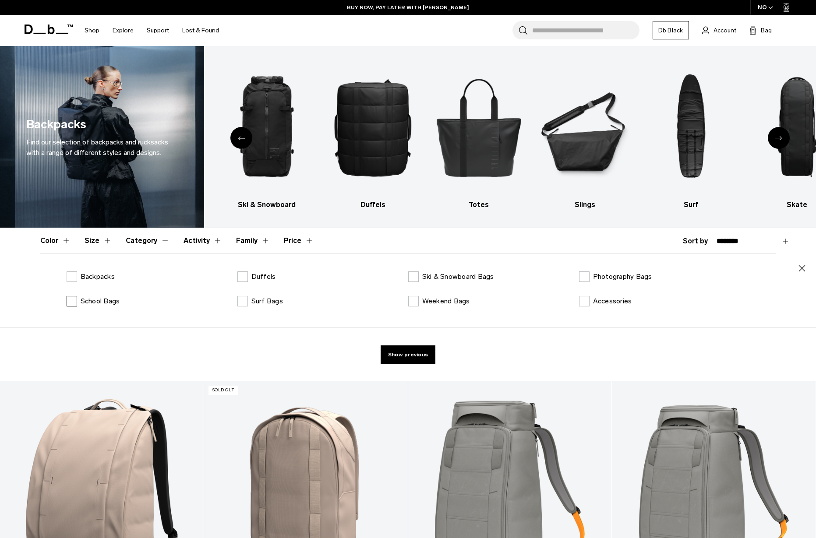
click at [75, 302] on label "School Bags" at bounding box center [93, 301] width 53 height 11
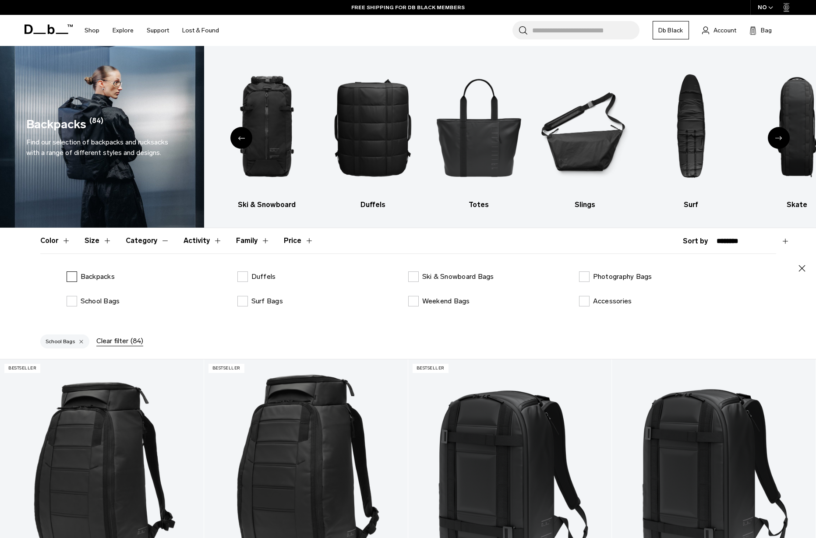
click at [69, 276] on label "Backpacks" at bounding box center [91, 277] width 48 height 11
click at [212, 241] on button "Activity" at bounding box center [203, 240] width 39 height 25
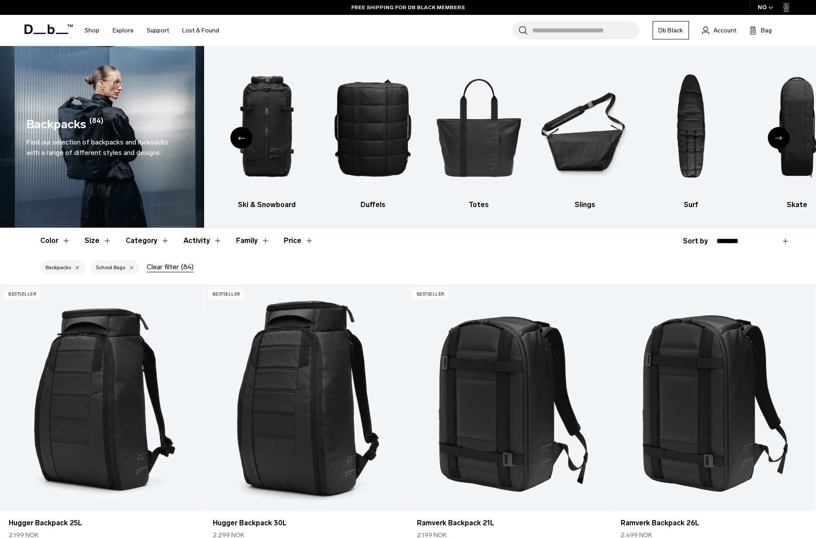
click at [256, 241] on button "Family" at bounding box center [253, 240] width 34 height 25
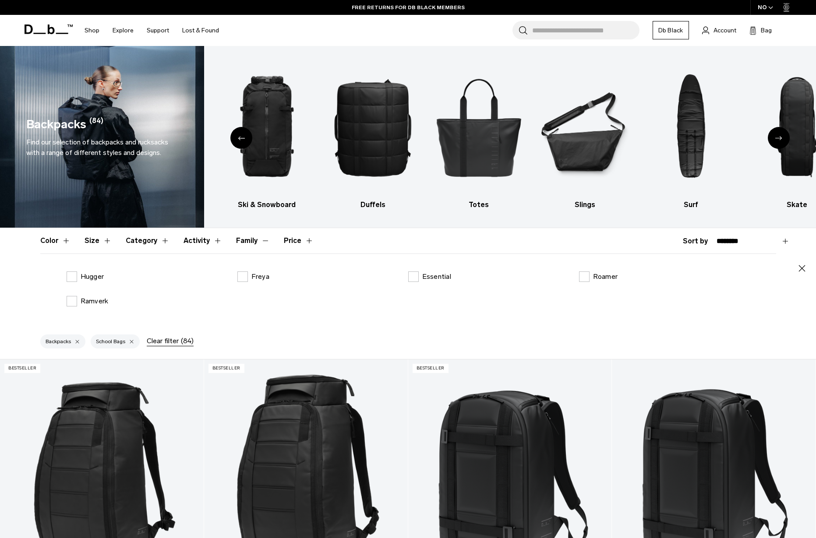
click at [256, 241] on button "Family" at bounding box center [253, 240] width 34 height 25
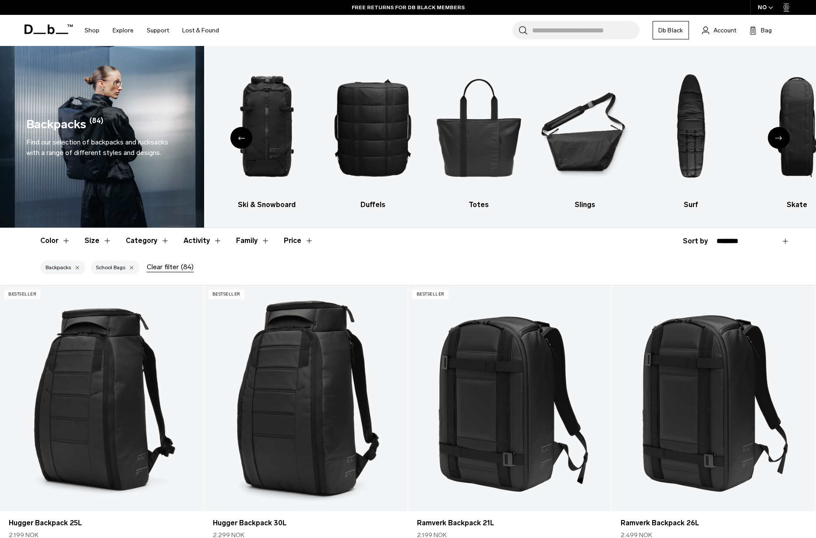
click at [297, 241] on button "Price" at bounding box center [299, 240] width 30 height 25
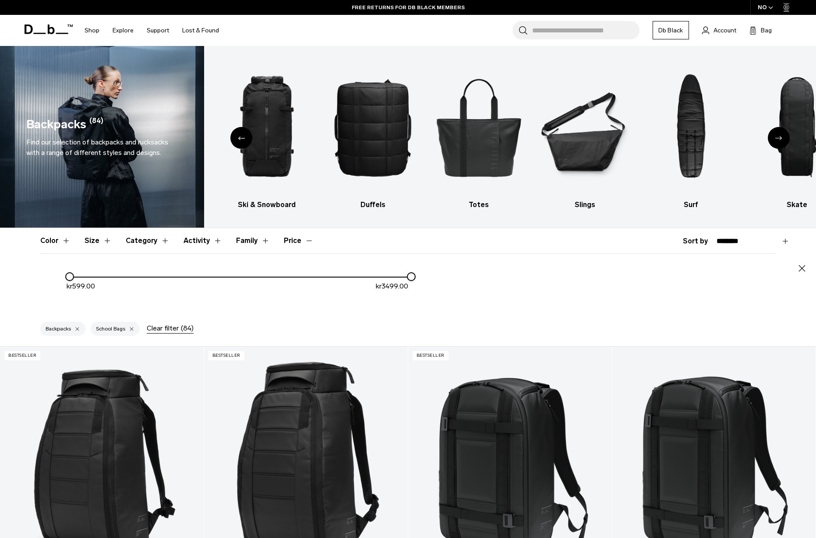
click at [297, 241] on button "Price" at bounding box center [299, 240] width 30 height 25
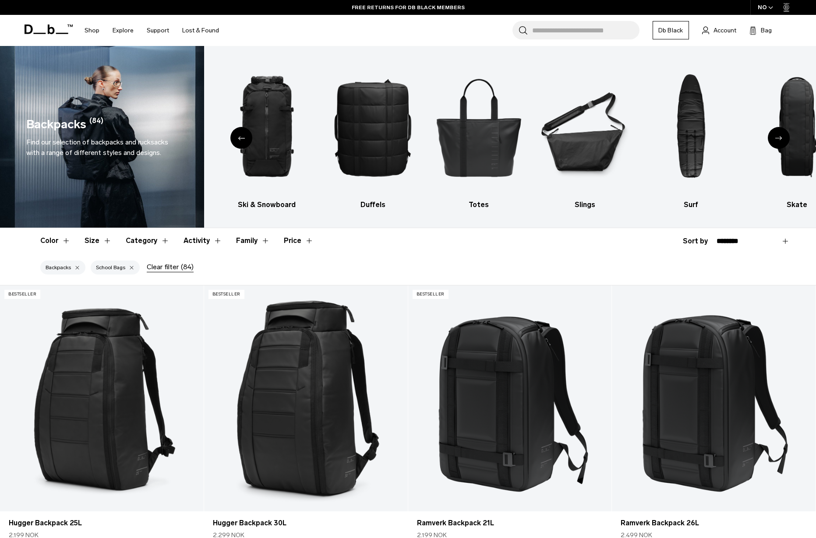
click at [65, 242] on button "Color" at bounding box center [55, 240] width 30 height 25
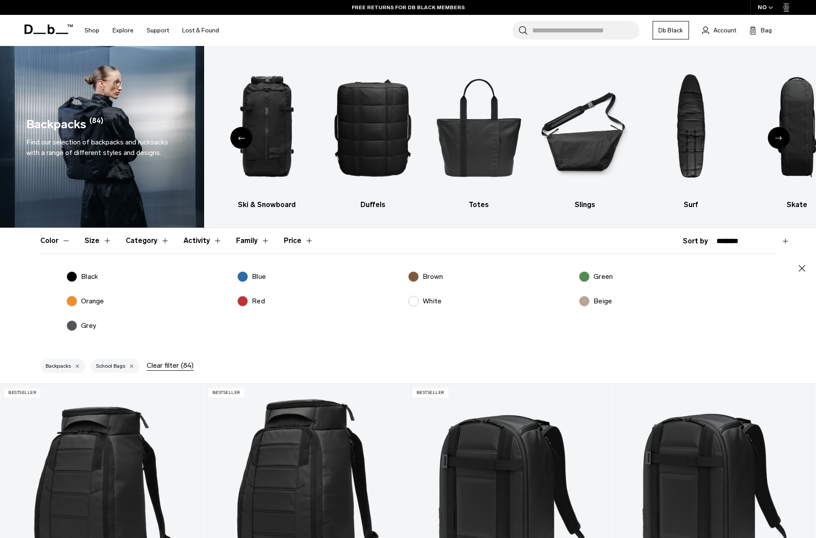
click at [66, 242] on button "Color" at bounding box center [55, 240] width 30 height 25
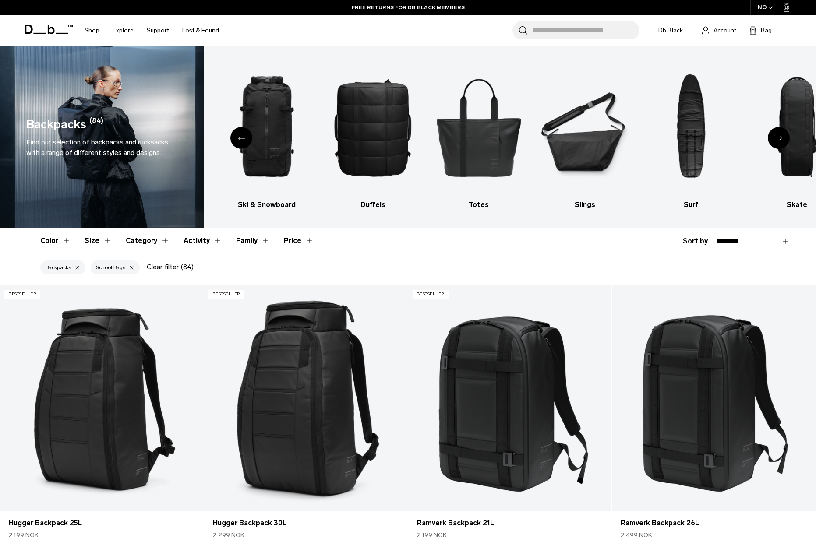
click at [100, 243] on button "Size" at bounding box center [98, 240] width 27 height 25
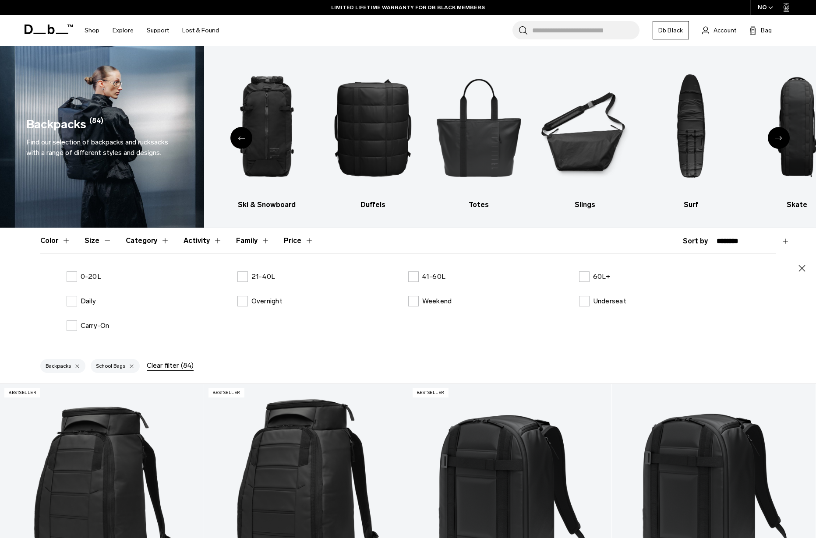
click at [102, 242] on button "Size" at bounding box center [98, 240] width 27 height 25
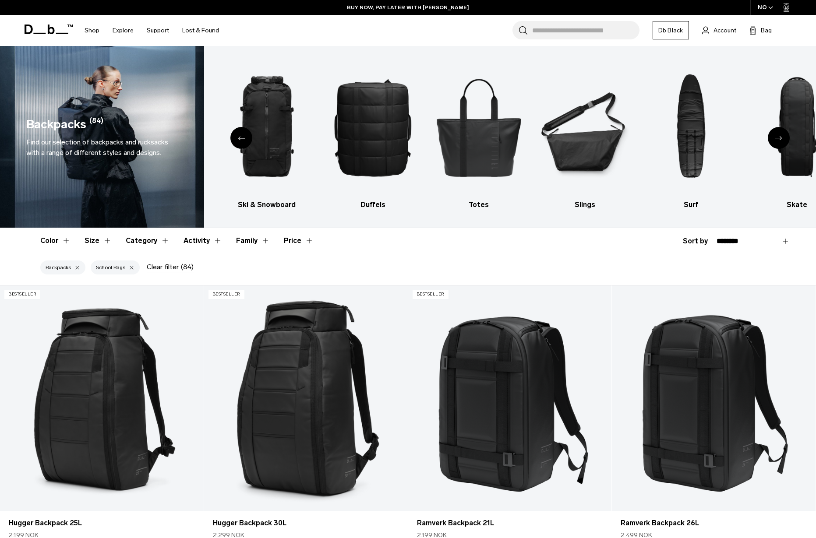
click at [132, 269] on div at bounding box center [132, 268] width 6 height 8
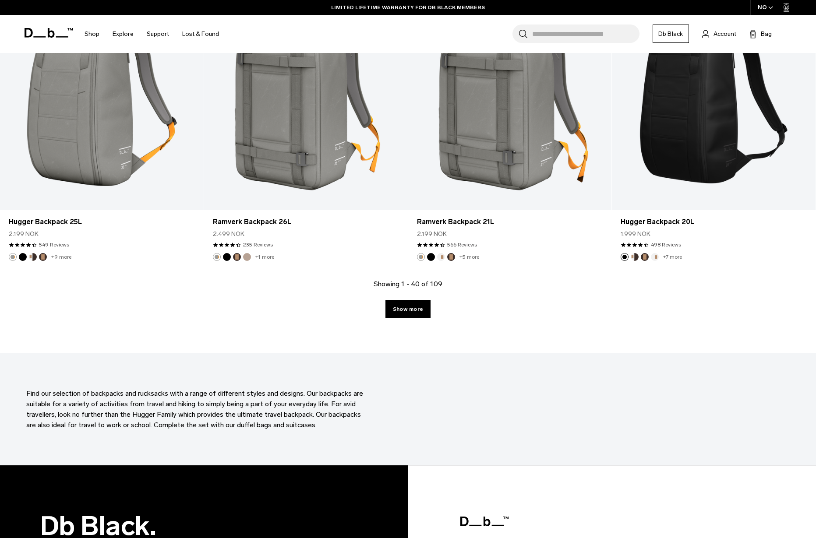
scroll to position [2976, 0]
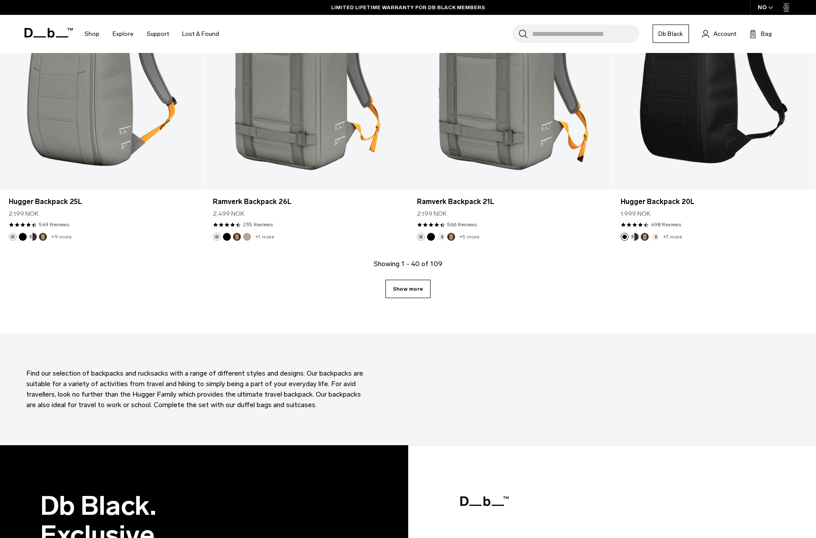
click at [403, 287] on link "Show more" at bounding box center [407, 289] width 45 height 18
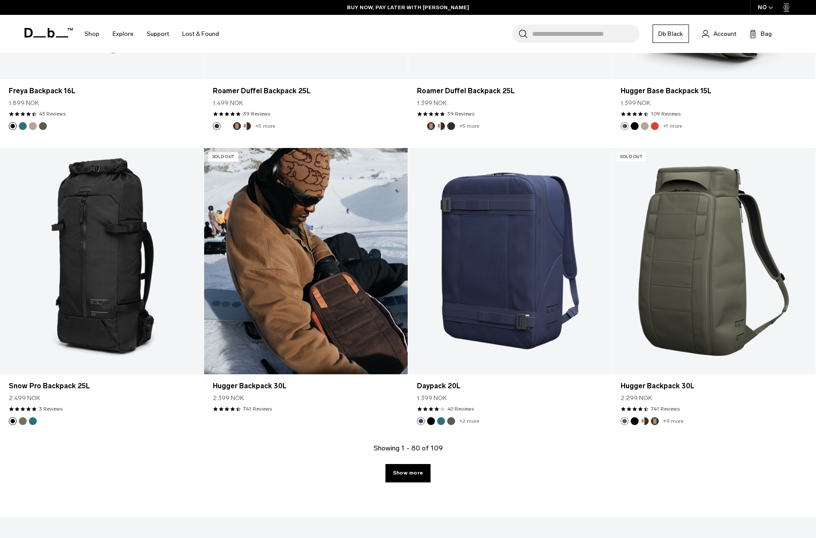
scroll to position [5754, 0]
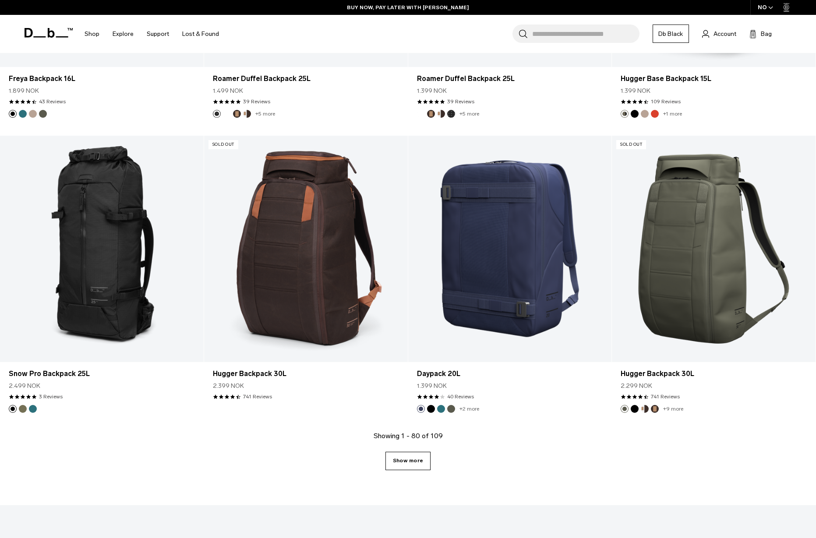
click at [414, 459] on link "Show more" at bounding box center [407, 461] width 45 height 18
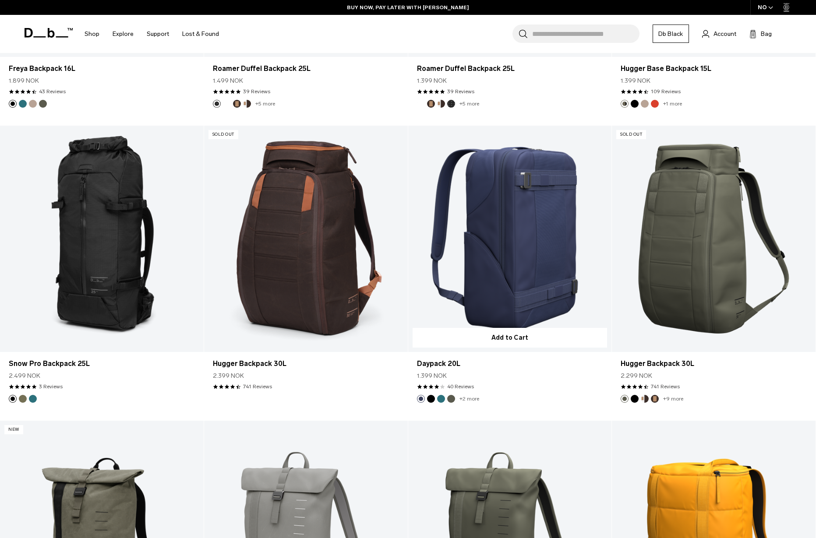
scroll to position [5764, 0]
click at [516, 240] on link "Daypack 20L" at bounding box center [510, 238] width 204 height 226
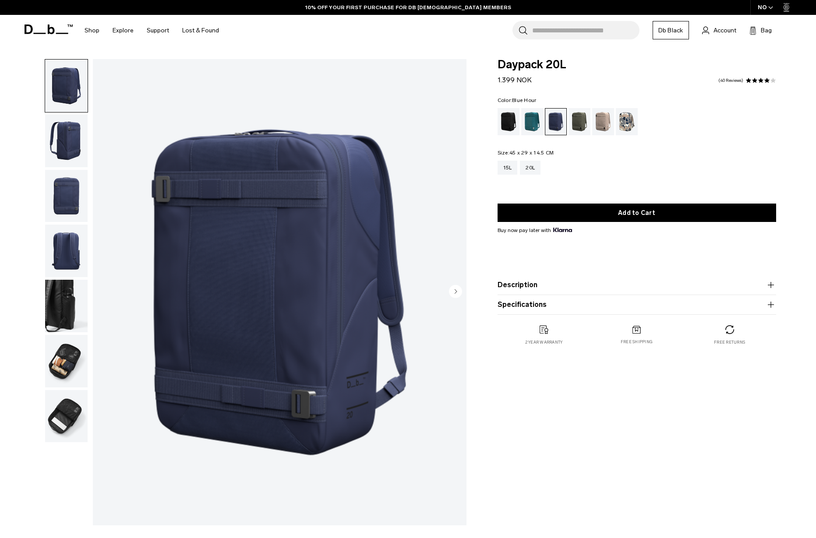
click at [72, 364] on img "button" at bounding box center [66, 361] width 42 height 53
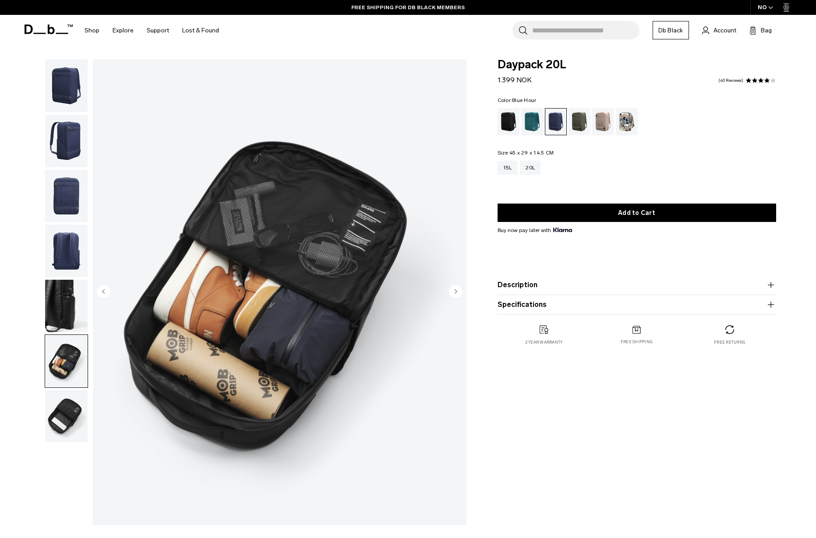
click at [64, 306] on img "button" at bounding box center [66, 306] width 42 height 53
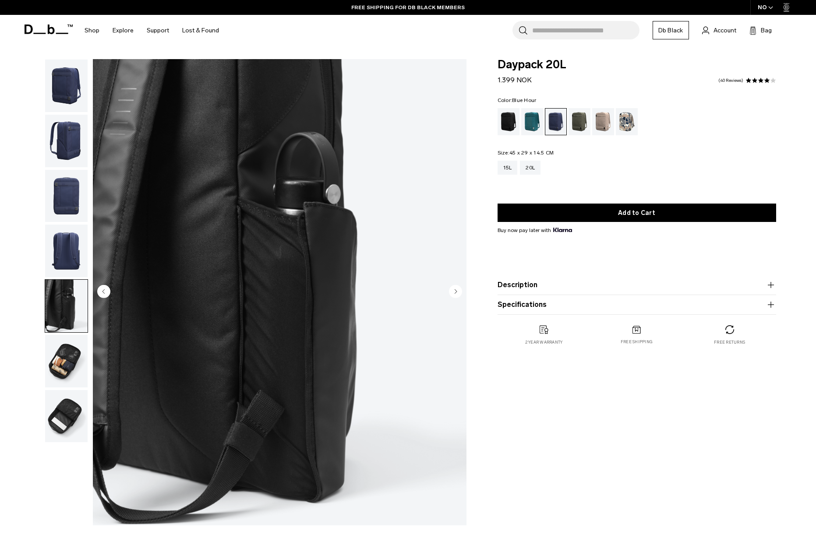
click at [64, 420] on img "button" at bounding box center [66, 416] width 42 height 53
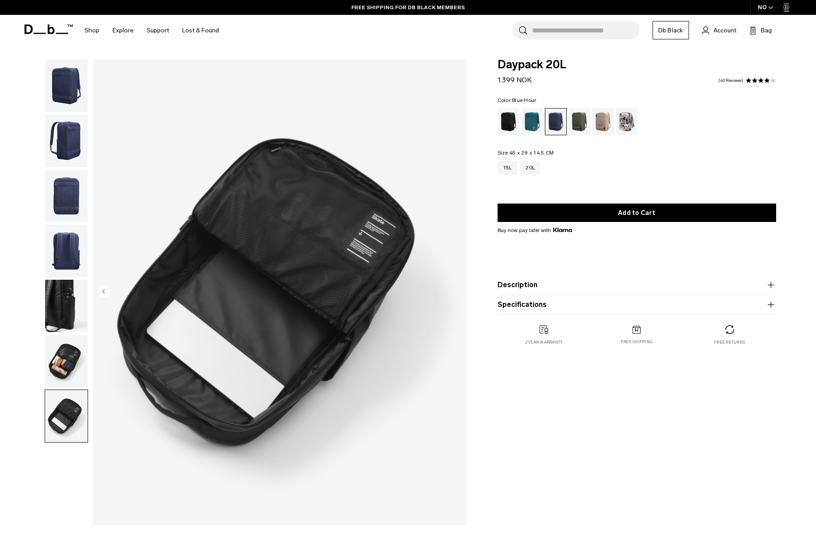
click at [80, 200] on img "button" at bounding box center [66, 196] width 42 height 53
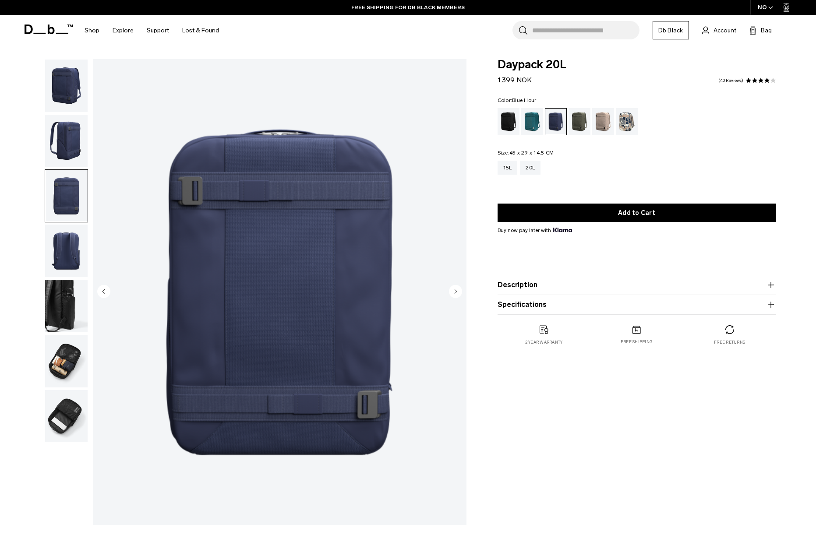
click at [68, 145] on img "button" at bounding box center [66, 141] width 42 height 53
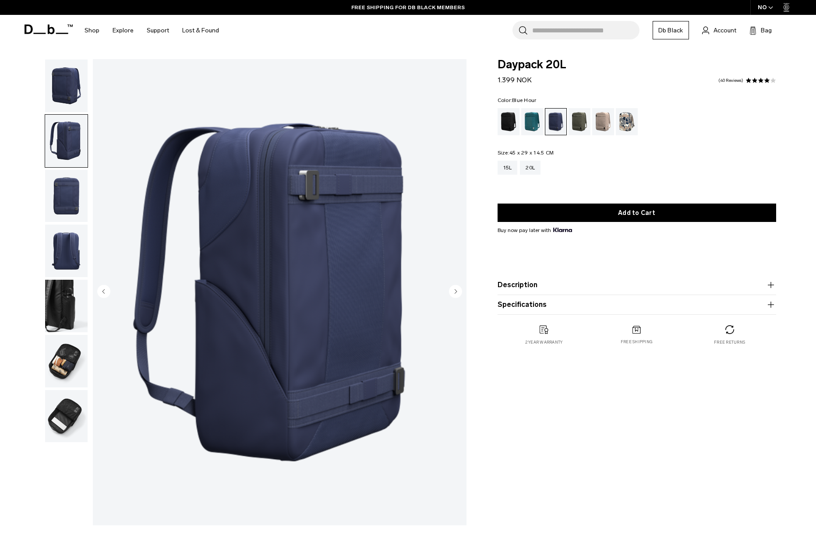
click at [68, 97] on img "button" at bounding box center [66, 86] width 42 height 53
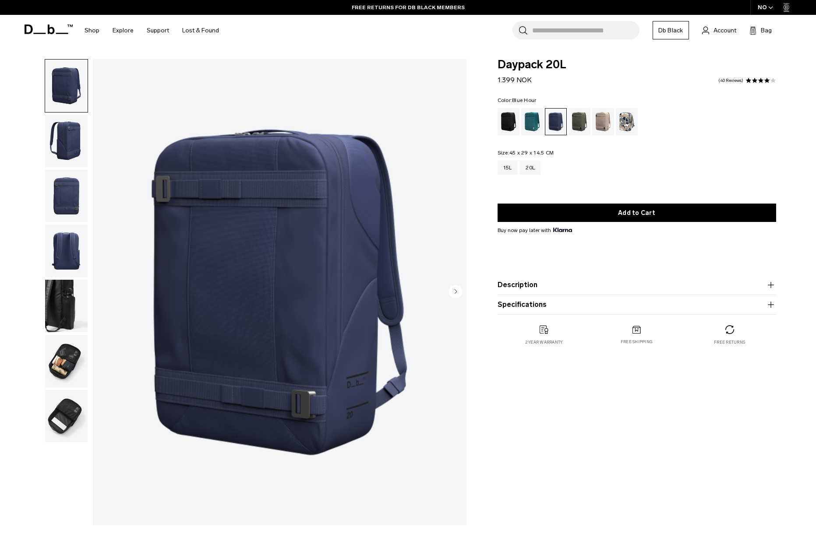
click at [602, 289] on button "Description" at bounding box center [637, 285] width 279 height 11
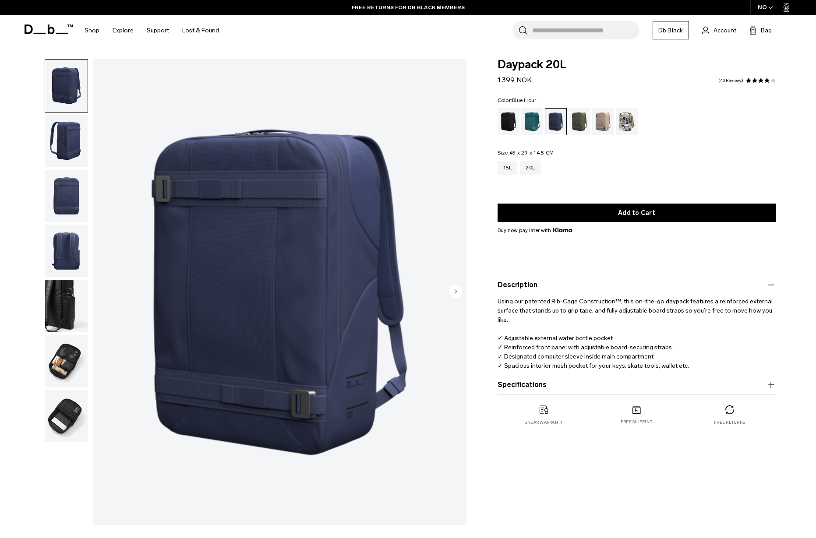
click at [604, 287] on button "Description" at bounding box center [637, 285] width 279 height 11
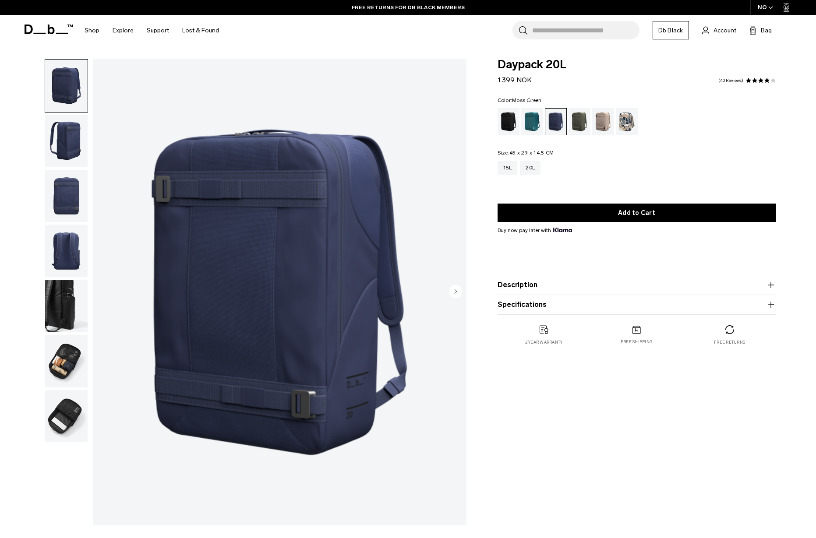
click at [578, 122] on div "Moss Green" at bounding box center [580, 121] width 22 height 27
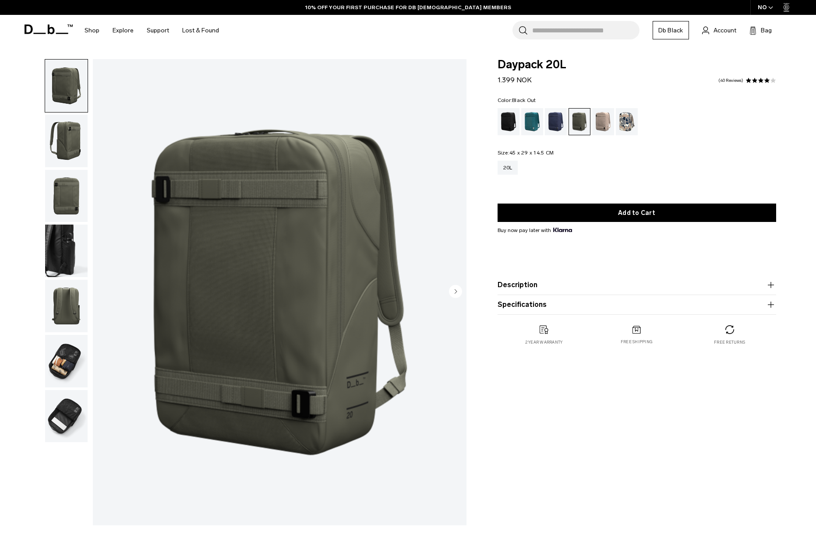
click at [510, 125] on div "Black Out" at bounding box center [509, 121] width 22 height 27
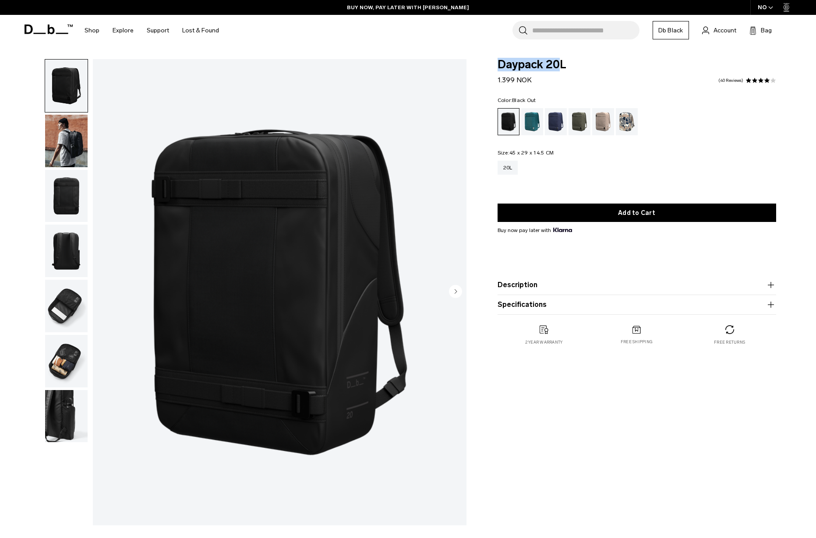
drag, startPoint x: 499, startPoint y: 65, endPoint x: 560, endPoint y: 66, distance: 60.9
click at [560, 66] on span "Daypack 20L" at bounding box center [637, 64] width 279 height 11
copy span "Daypack 20"
click at [73, 146] on img "button" at bounding box center [66, 141] width 42 height 53
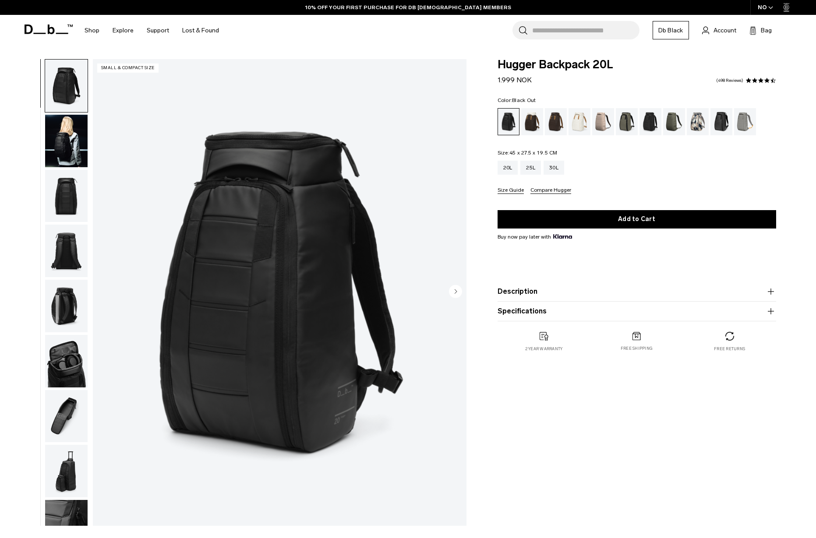
click at [69, 147] on img "button" at bounding box center [66, 141] width 42 height 53
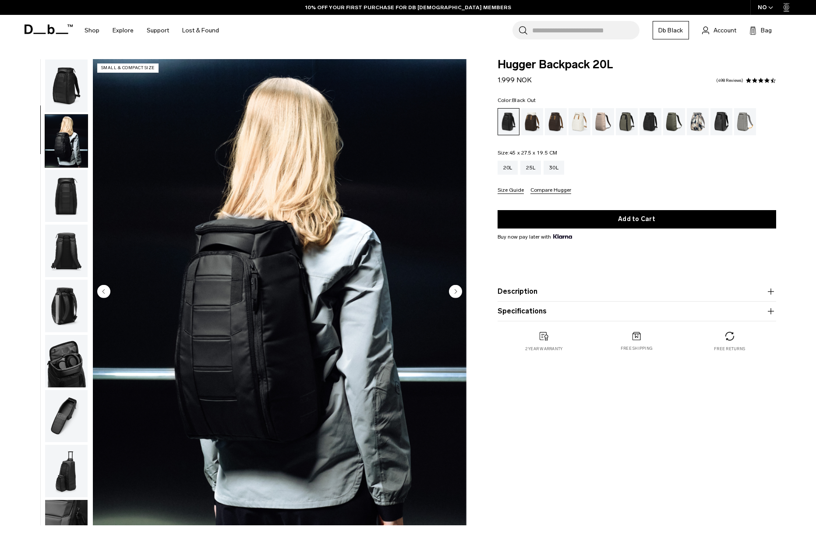
scroll to position [56, 0]
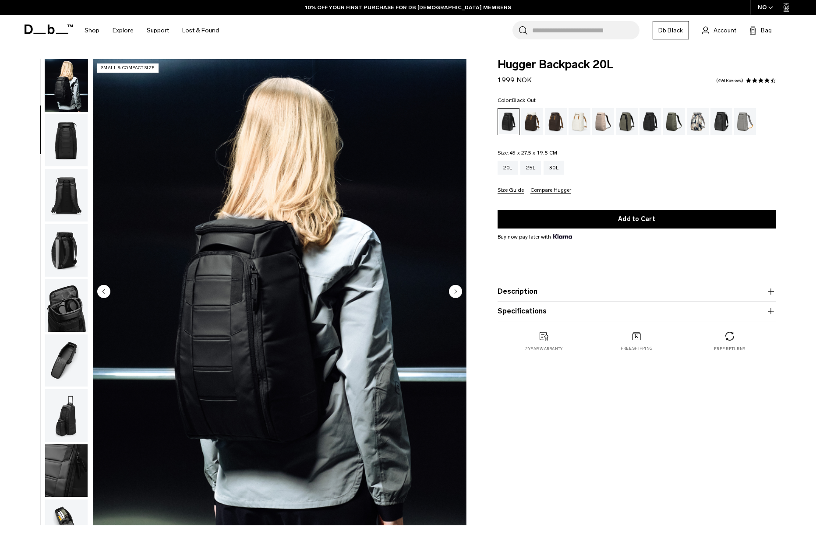
click at [69, 200] on img "button" at bounding box center [66, 195] width 42 height 53
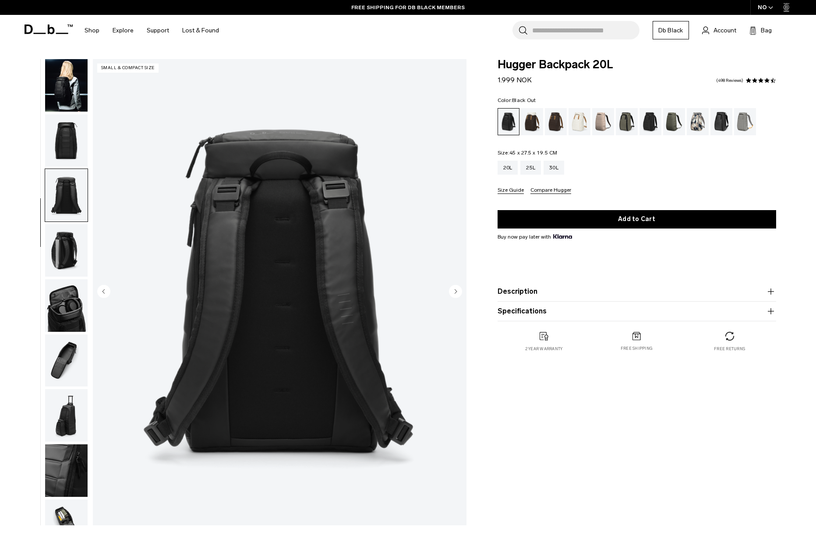
scroll to position [89, 0]
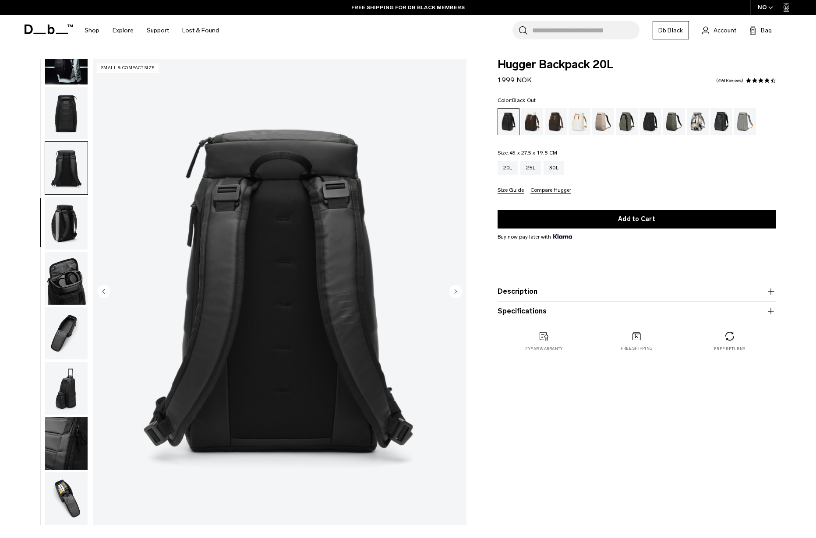
click at [67, 267] on img "button" at bounding box center [66, 278] width 42 height 53
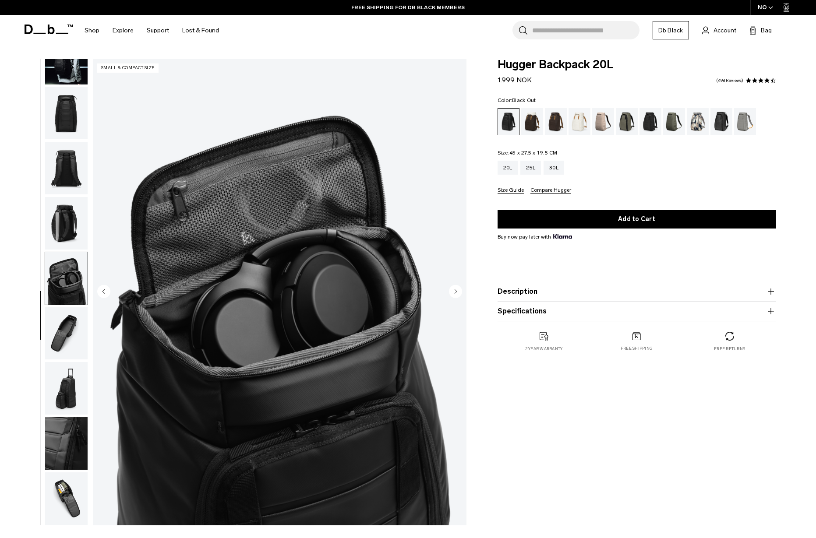
scroll to position [2, 0]
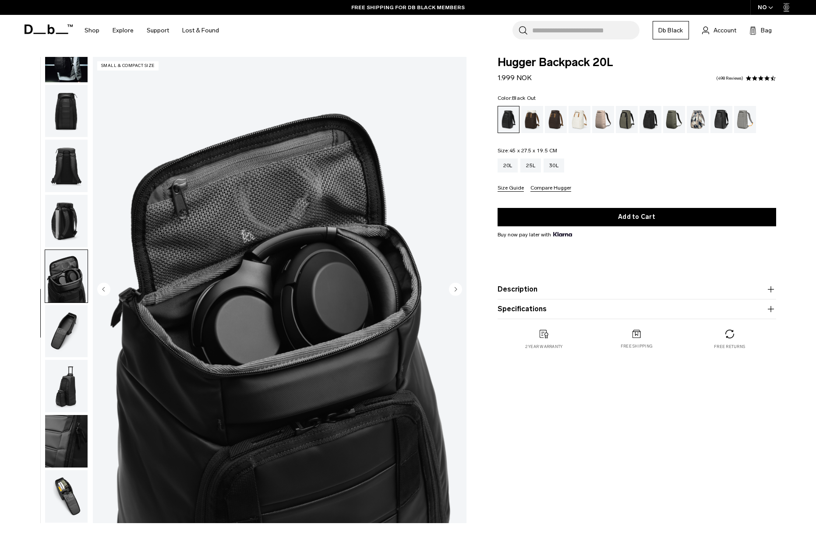
click at [67, 334] on img "button" at bounding box center [66, 331] width 42 height 53
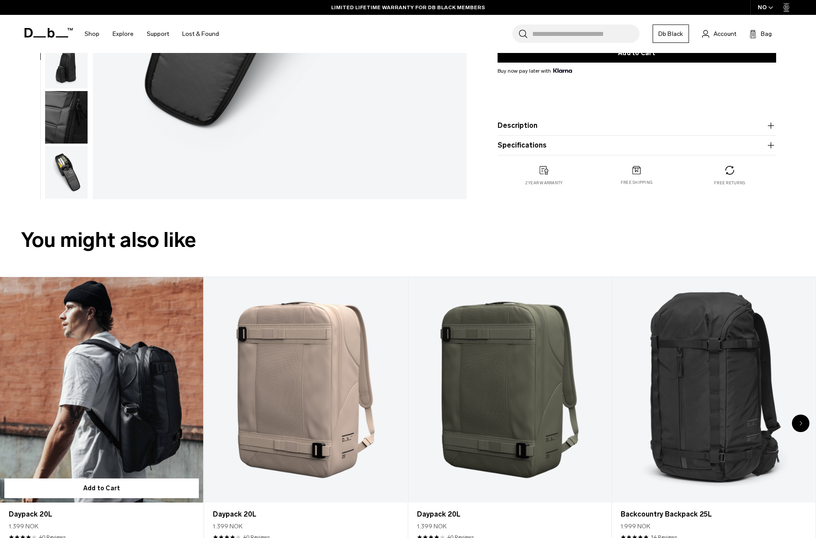
scroll to position [328, 0]
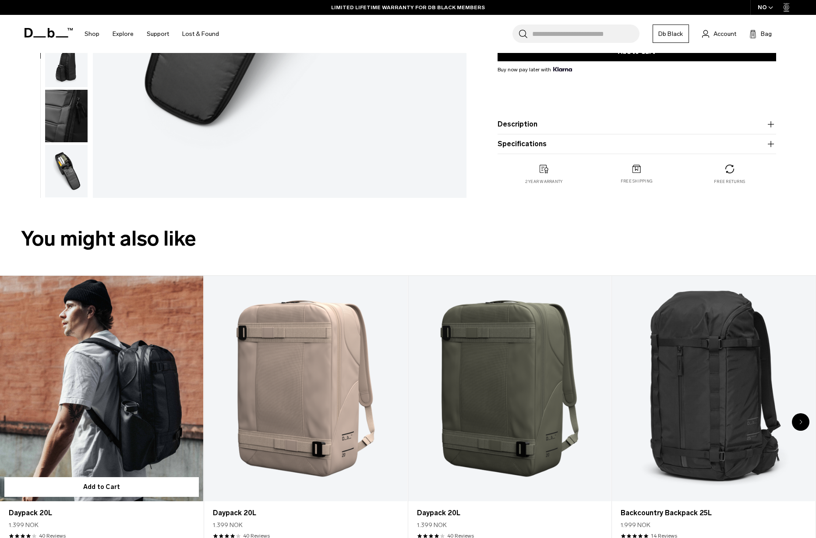
click at [120, 377] on link "Daypack 20L" at bounding box center [101, 389] width 203 height 226
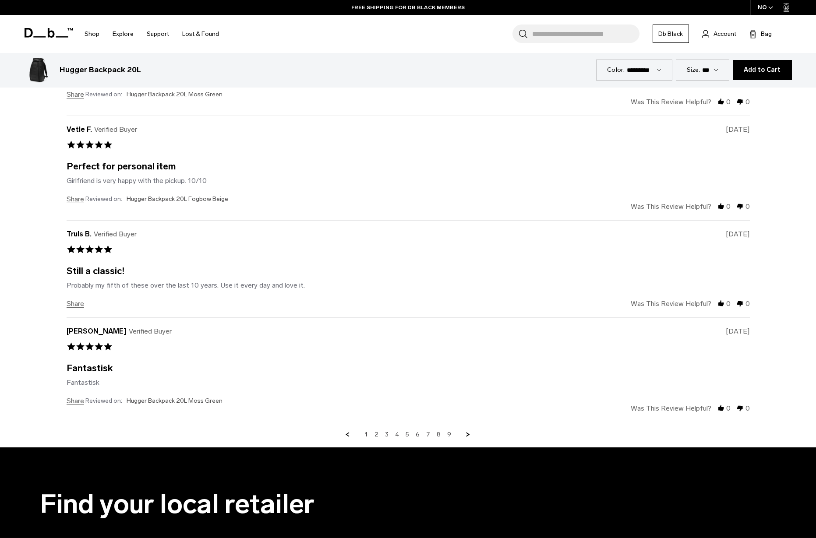
scroll to position [3014, 0]
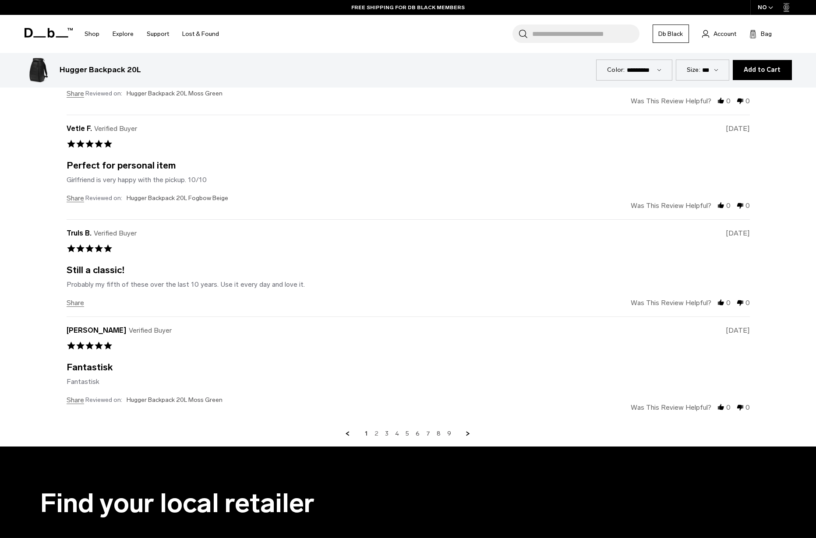
click at [376, 434] on link "2" at bounding box center [377, 434] width 4 height 8
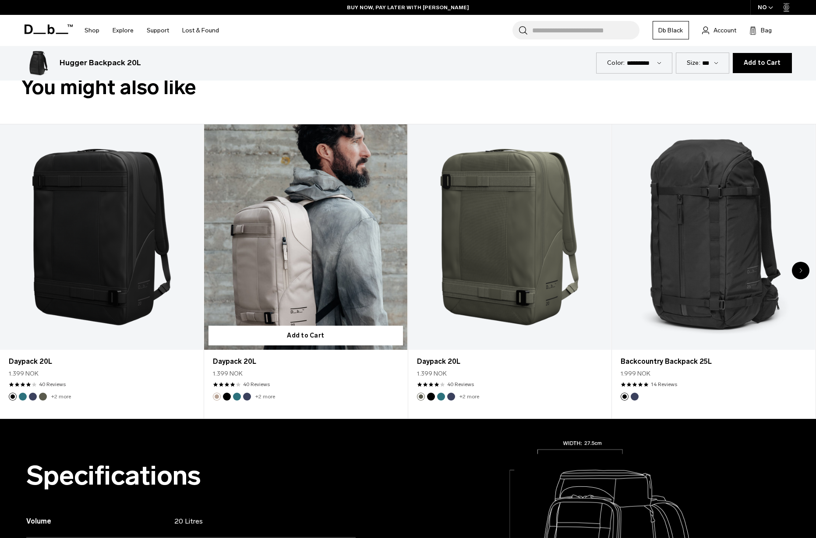
scroll to position [474, 0]
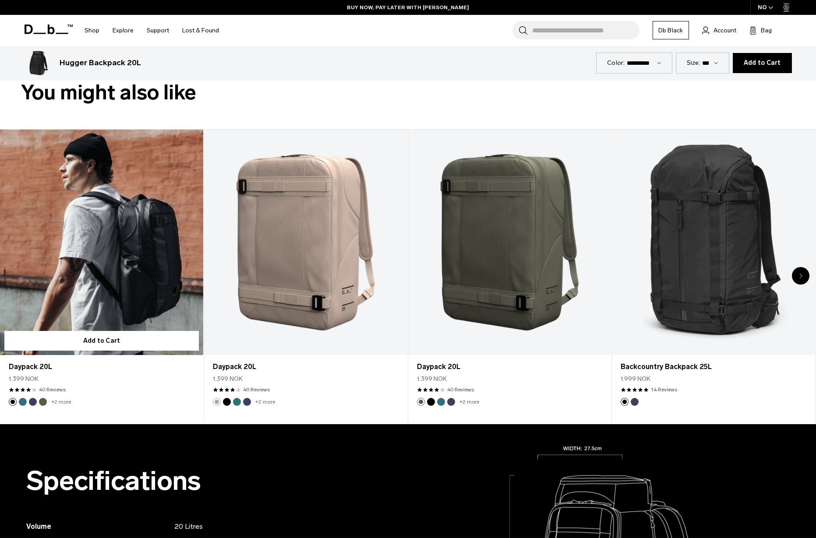
click at [136, 226] on link "Daypack 20L" at bounding box center [101, 243] width 203 height 226
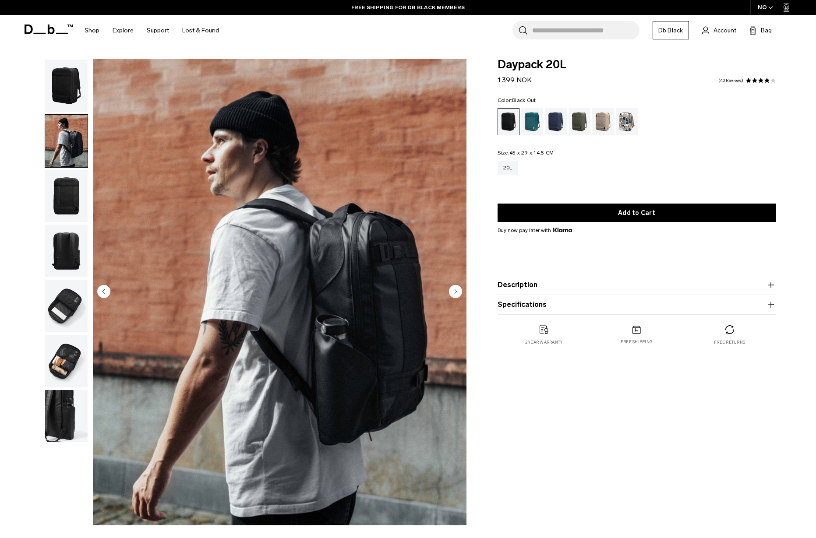
drag, startPoint x: 62, startPoint y: 71, endPoint x: 67, endPoint y: 85, distance: 14.7
click at [62, 71] on img "button" at bounding box center [66, 86] width 42 height 53
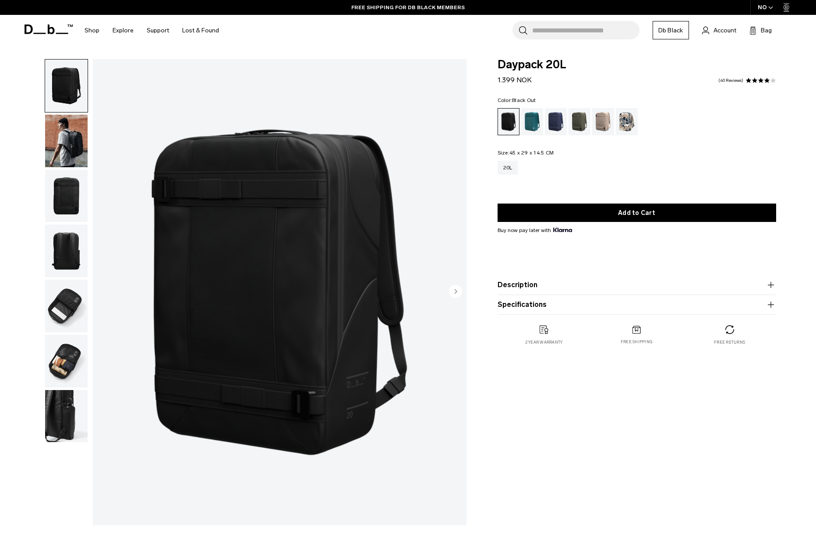
click at [62, 200] on img "button" at bounding box center [66, 196] width 42 height 53
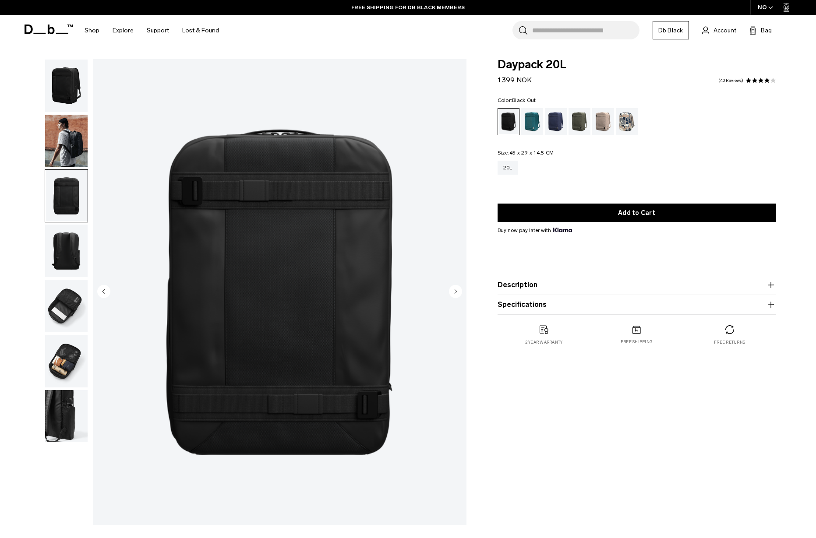
click at [70, 297] on img "button" at bounding box center [66, 306] width 42 height 53
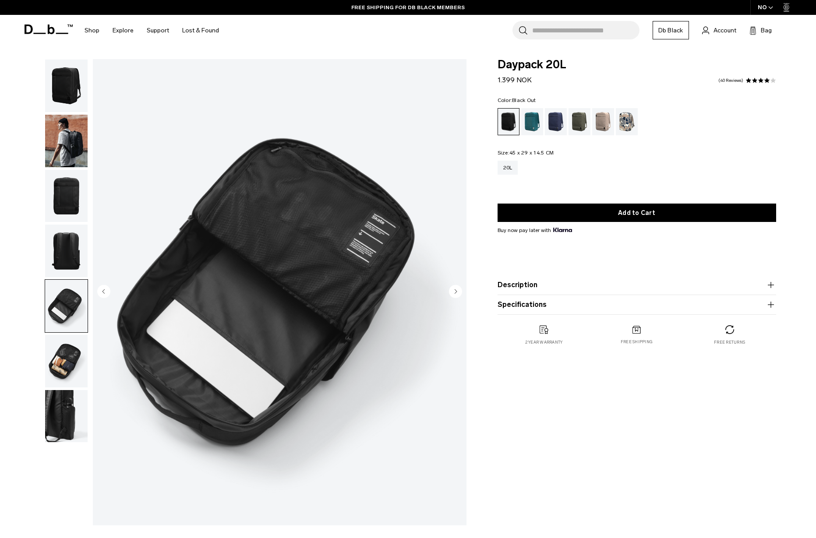
click at [74, 250] on img "button" at bounding box center [66, 251] width 42 height 53
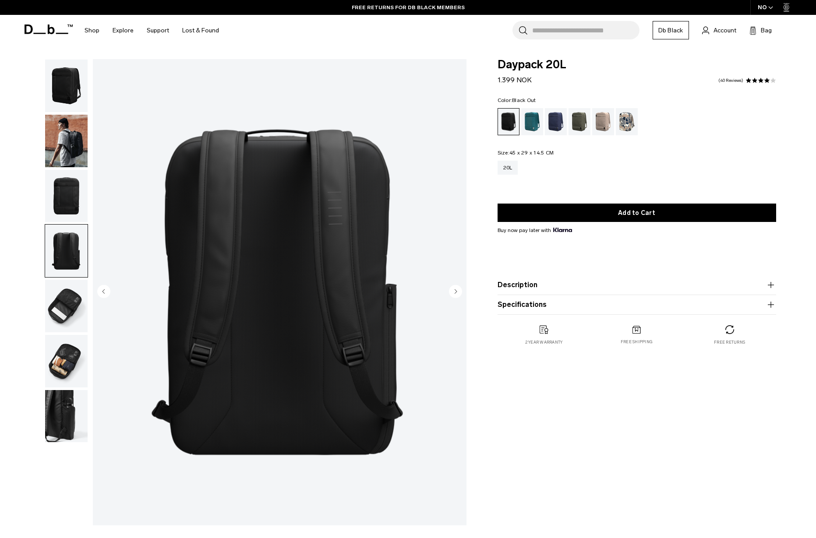
click at [68, 301] on img "button" at bounding box center [66, 306] width 42 height 53
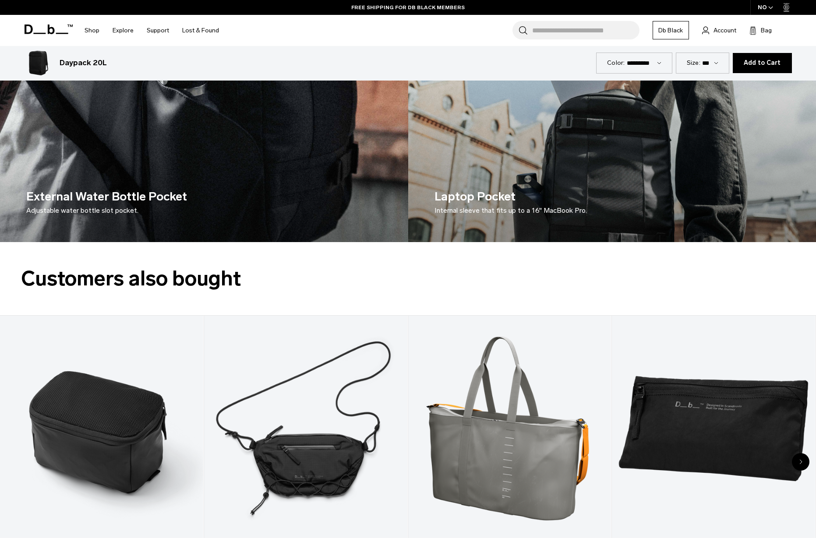
scroll to position [1784, 0]
